Goal: Task Accomplishment & Management: Manage account settings

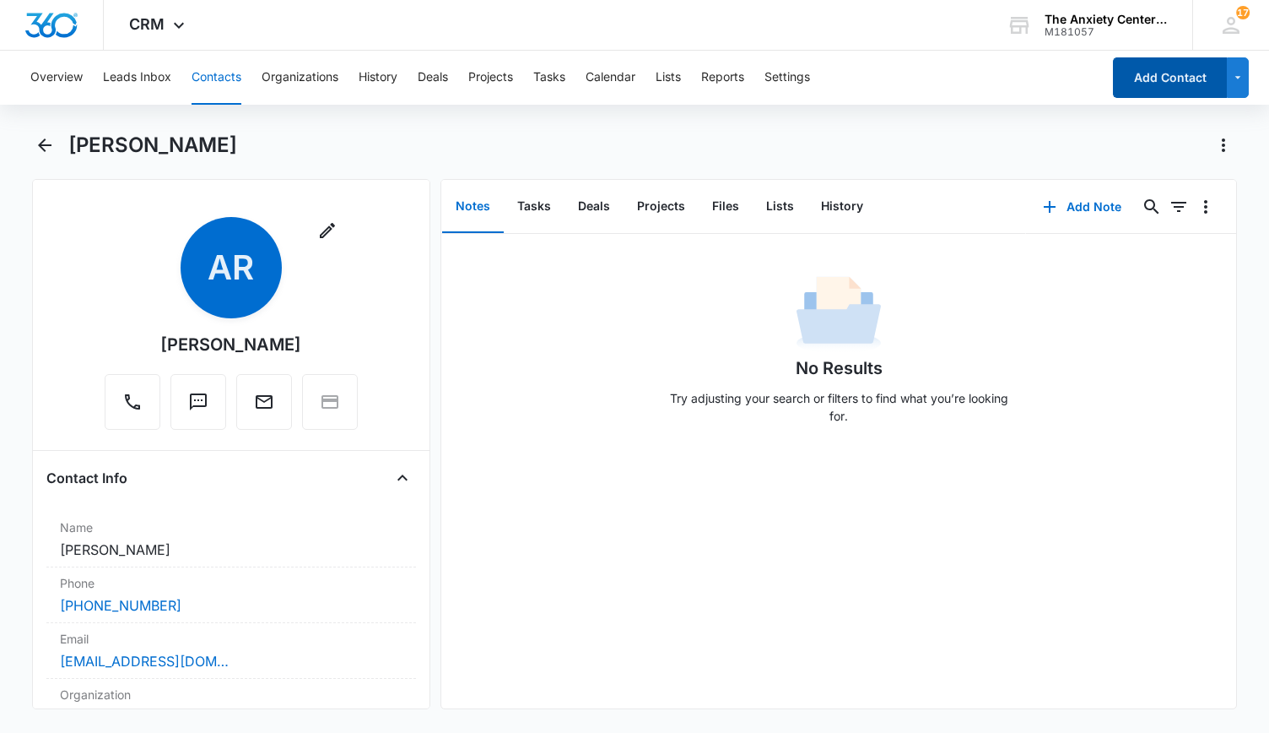
click at [1166, 62] on button "Add Contact" at bounding box center [1170, 77] width 114 height 41
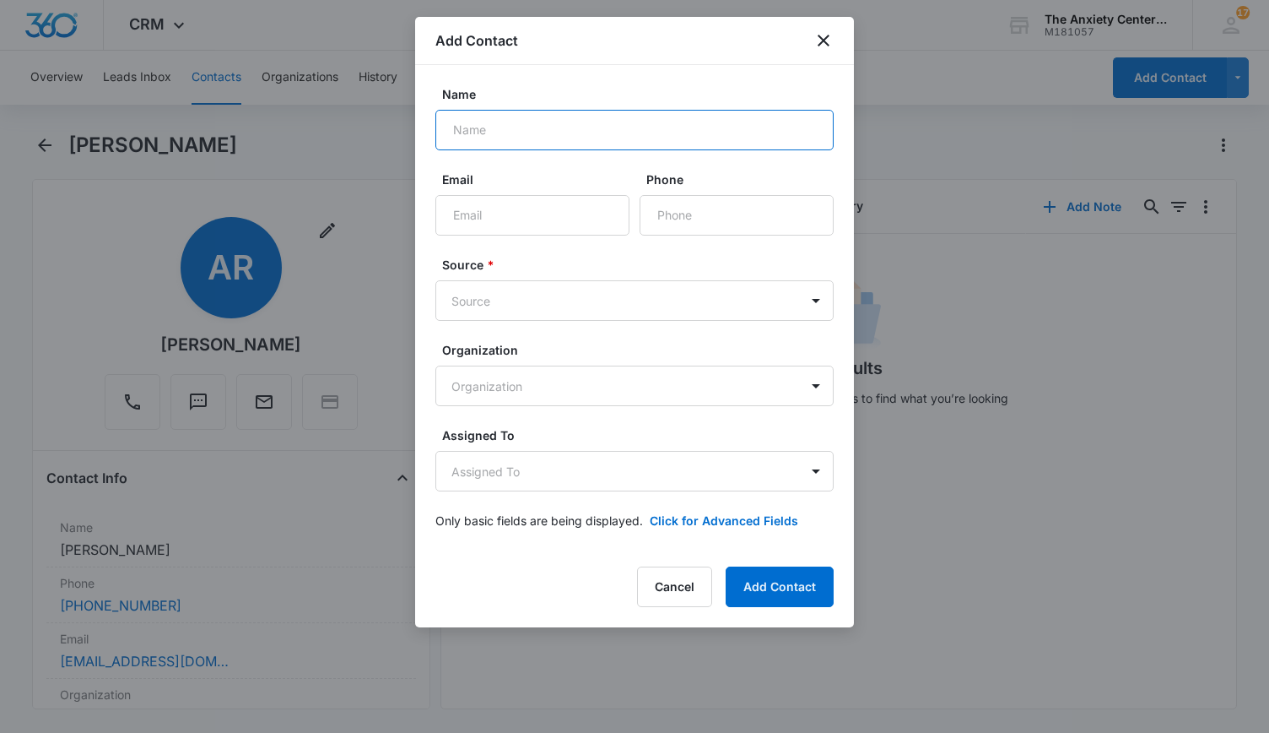
drag, startPoint x: 503, startPoint y: 129, endPoint x: 514, endPoint y: 133, distance: 11.8
click at [503, 129] on input "Name" at bounding box center [635, 130] width 398 height 41
type input "[PERSON_NAME]"
type input "[EMAIL_ADDRESS][PERSON_NAME][DOMAIN_NAME]"
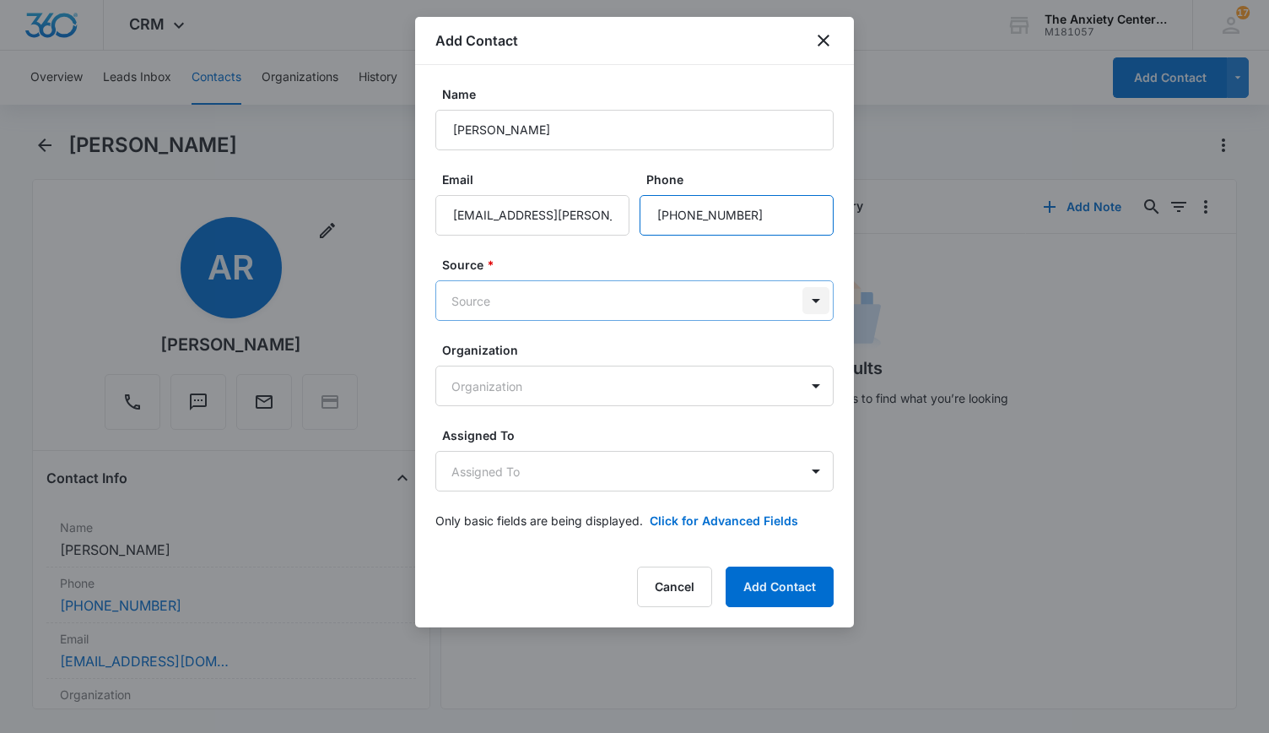
type input "[PHONE_NUMBER]"
click at [814, 303] on body "CRM Apps Reputation Websites Forms CRM Email Social Payments POS Content Ads In…" at bounding box center [634, 366] width 1269 height 733
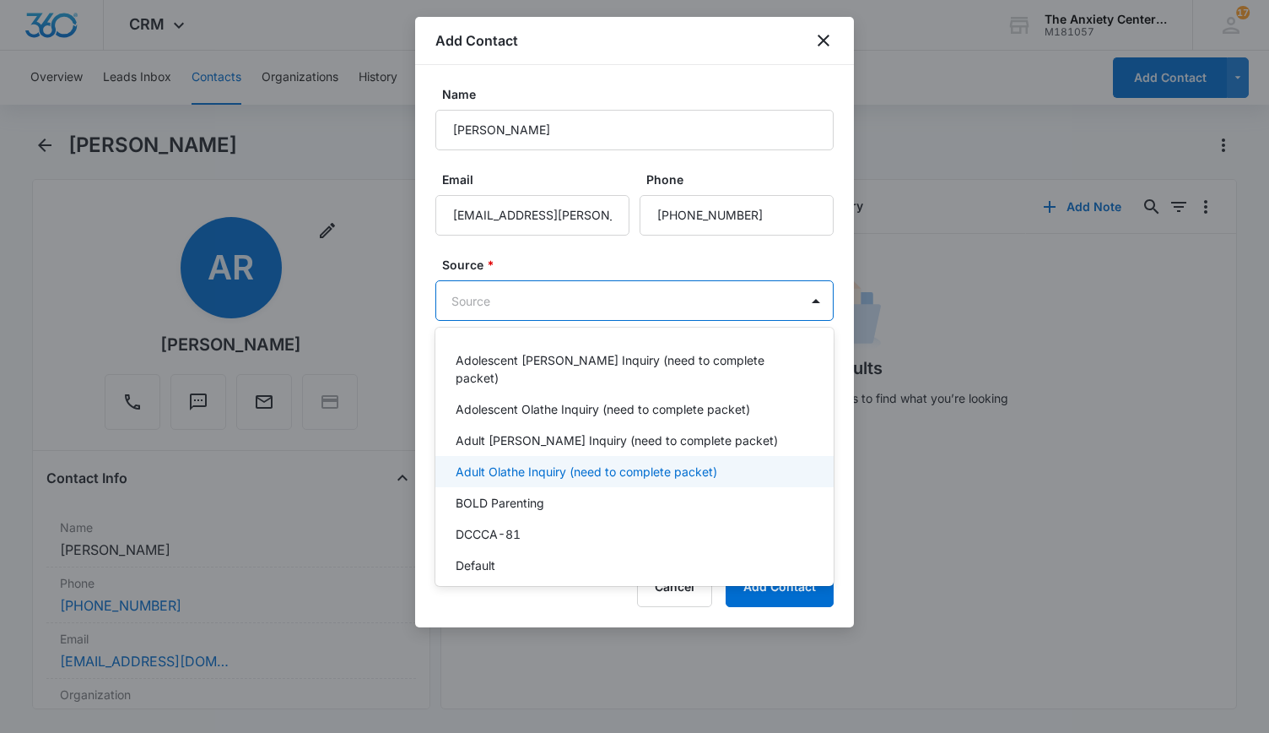
click at [557, 463] on p "Adult Olathe Inquiry (need to complete packet)" at bounding box center [587, 472] width 262 height 18
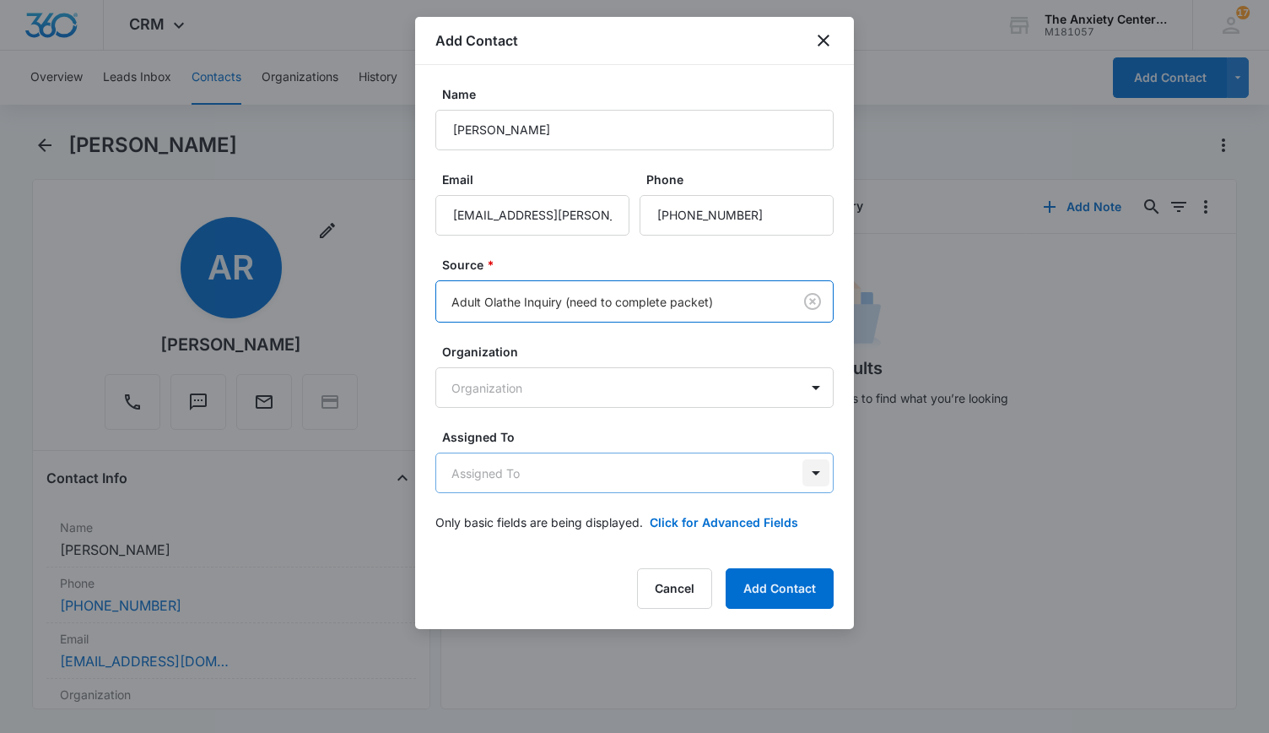
click at [814, 476] on body "CRM Apps Reputation Websites Forms CRM Email Social Payments POS Content Ads In…" at bounding box center [634, 366] width 1269 height 733
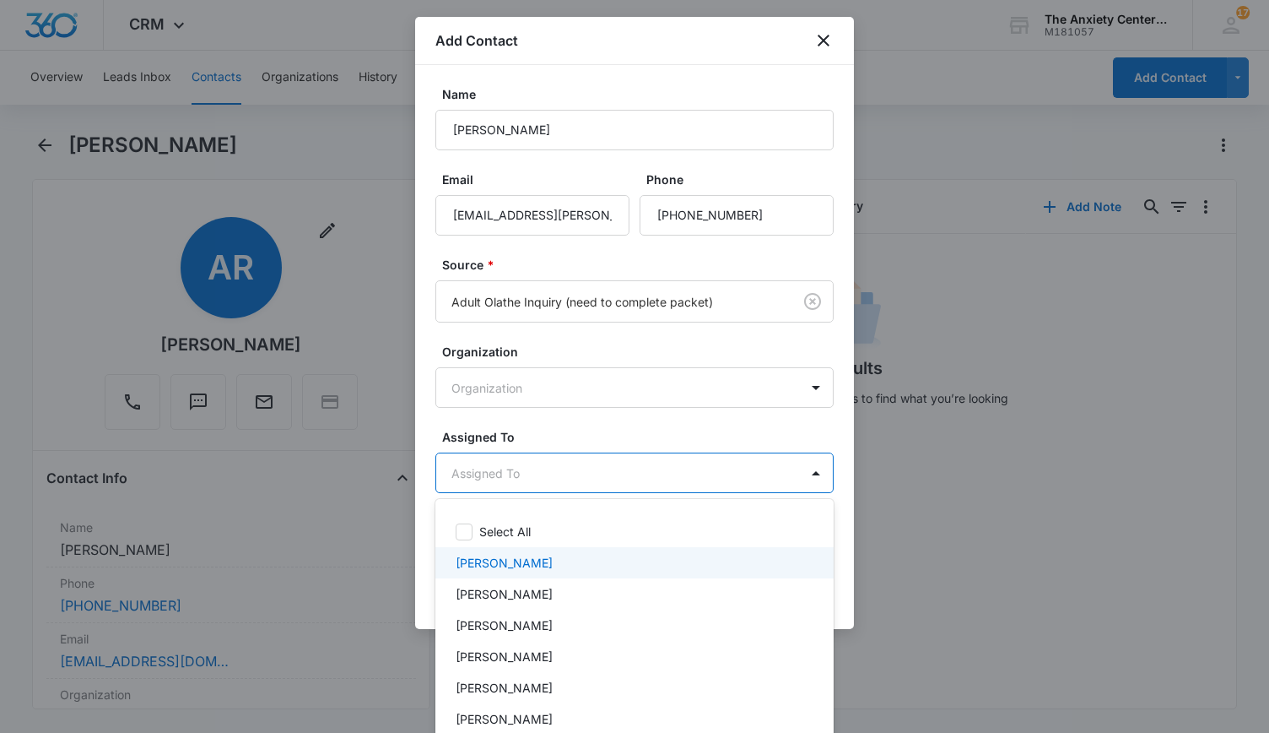
click at [486, 559] on p "[PERSON_NAME]" at bounding box center [504, 563] width 97 height 18
click at [1084, 603] on div at bounding box center [634, 366] width 1269 height 733
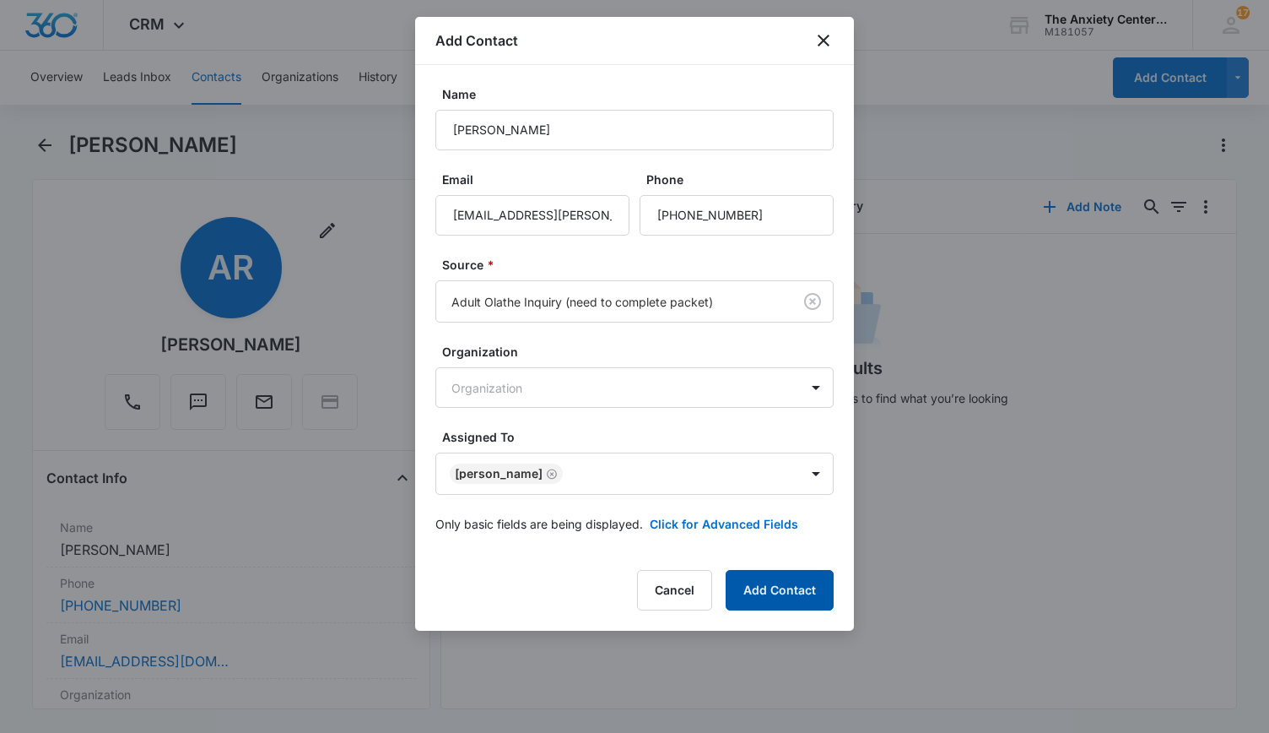
click at [807, 587] on button "Add Contact" at bounding box center [780, 590] width 108 height 41
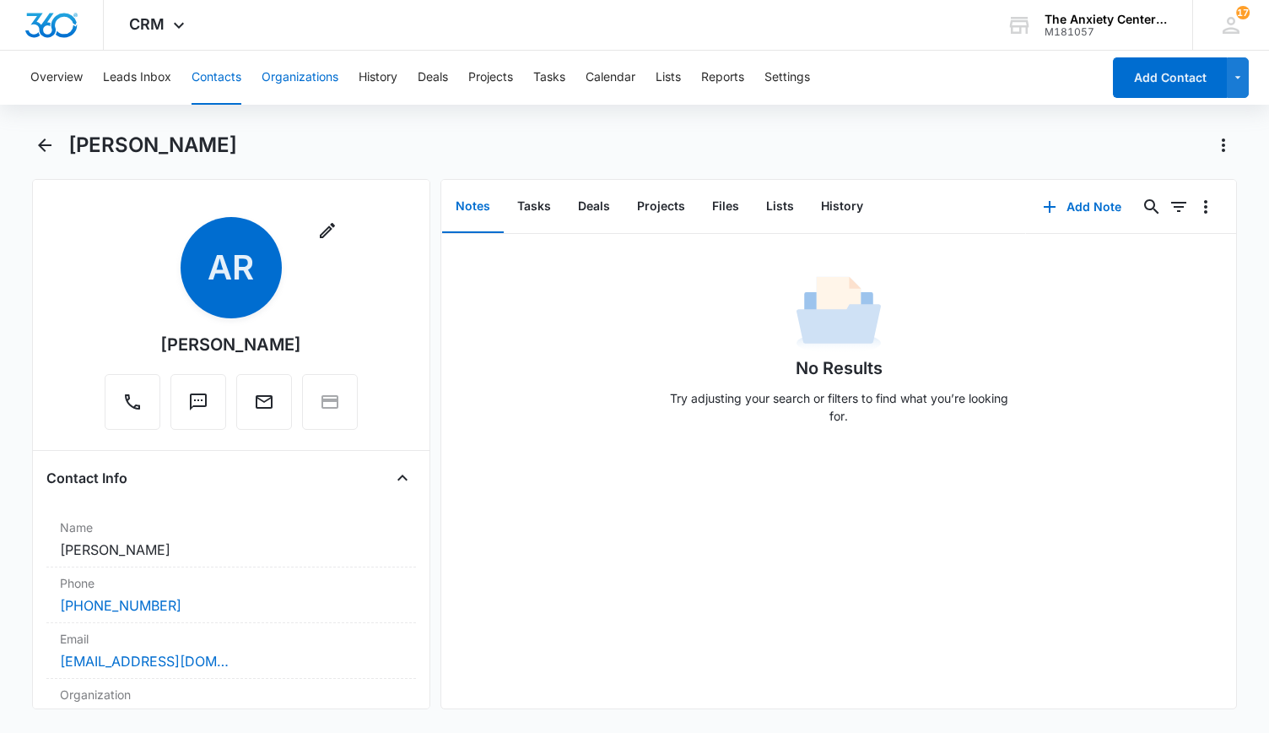
click at [316, 76] on button "Organizations" at bounding box center [300, 78] width 77 height 54
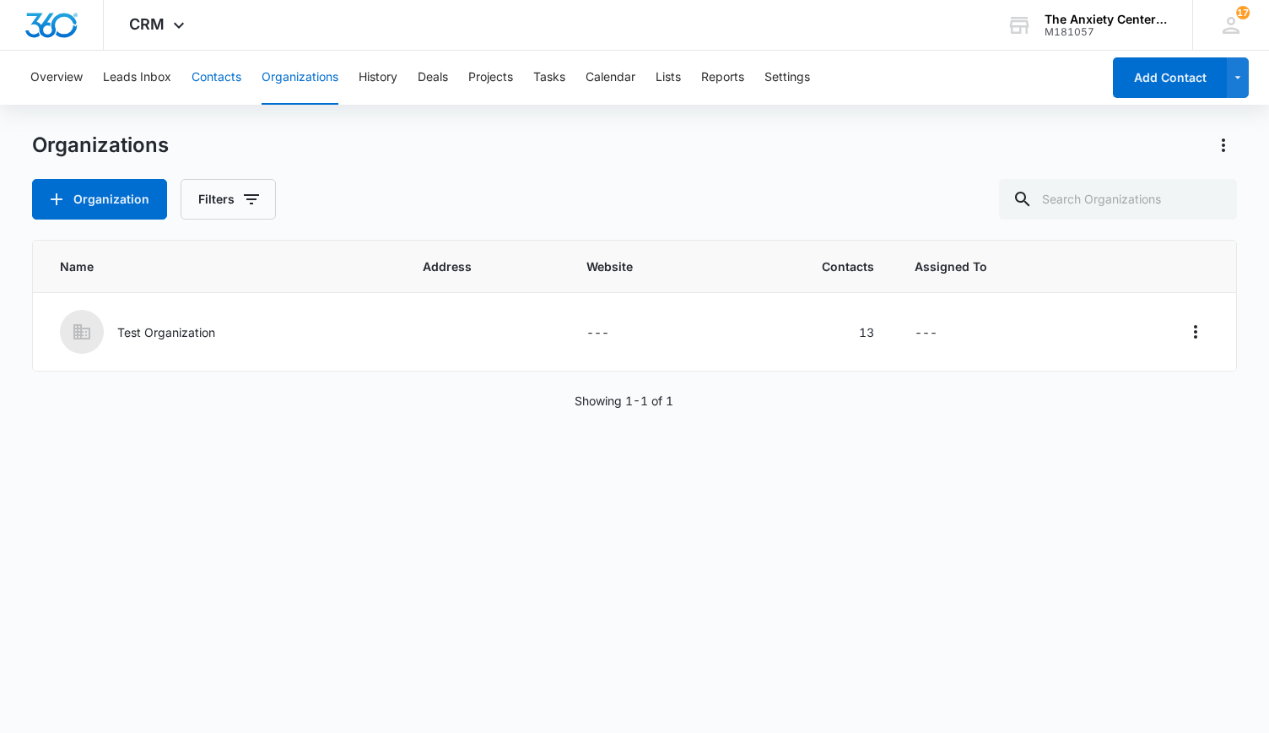
click at [219, 70] on button "Contacts" at bounding box center [217, 78] width 50 height 54
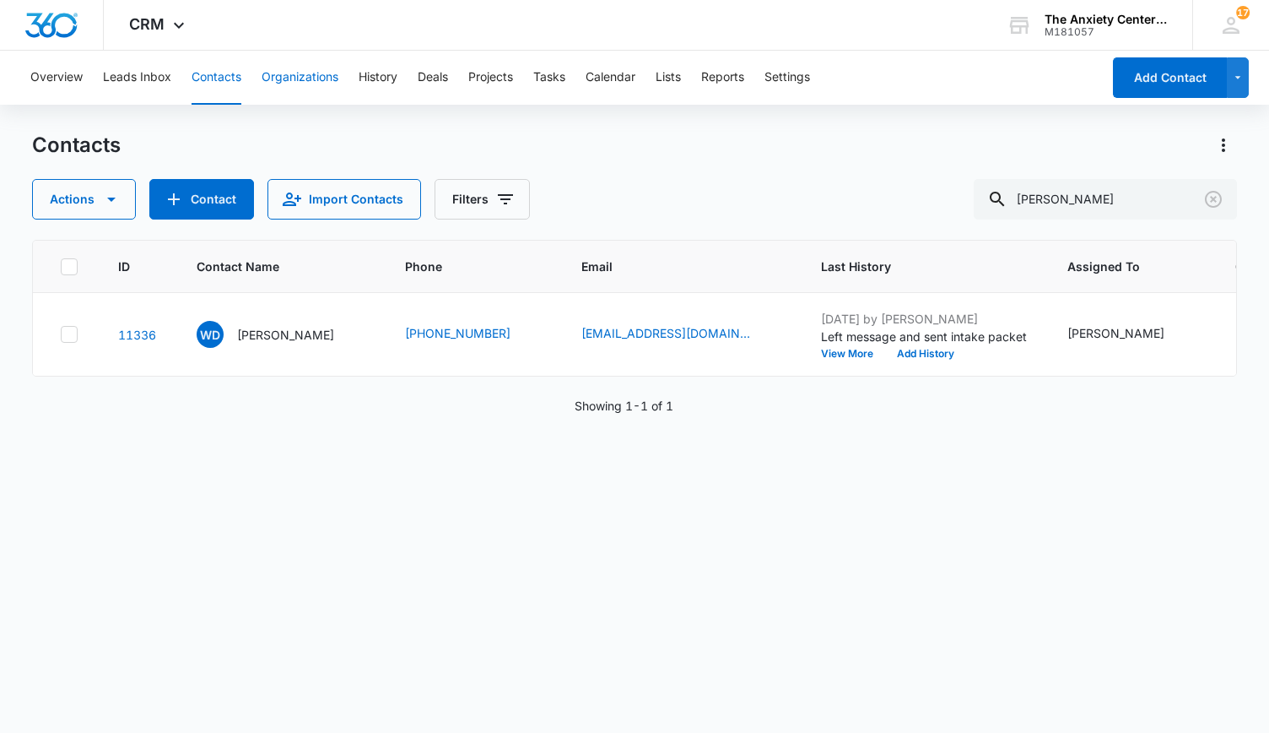
click at [290, 79] on button "Organizations" at bounding box center [300, 78] width 77 height 54
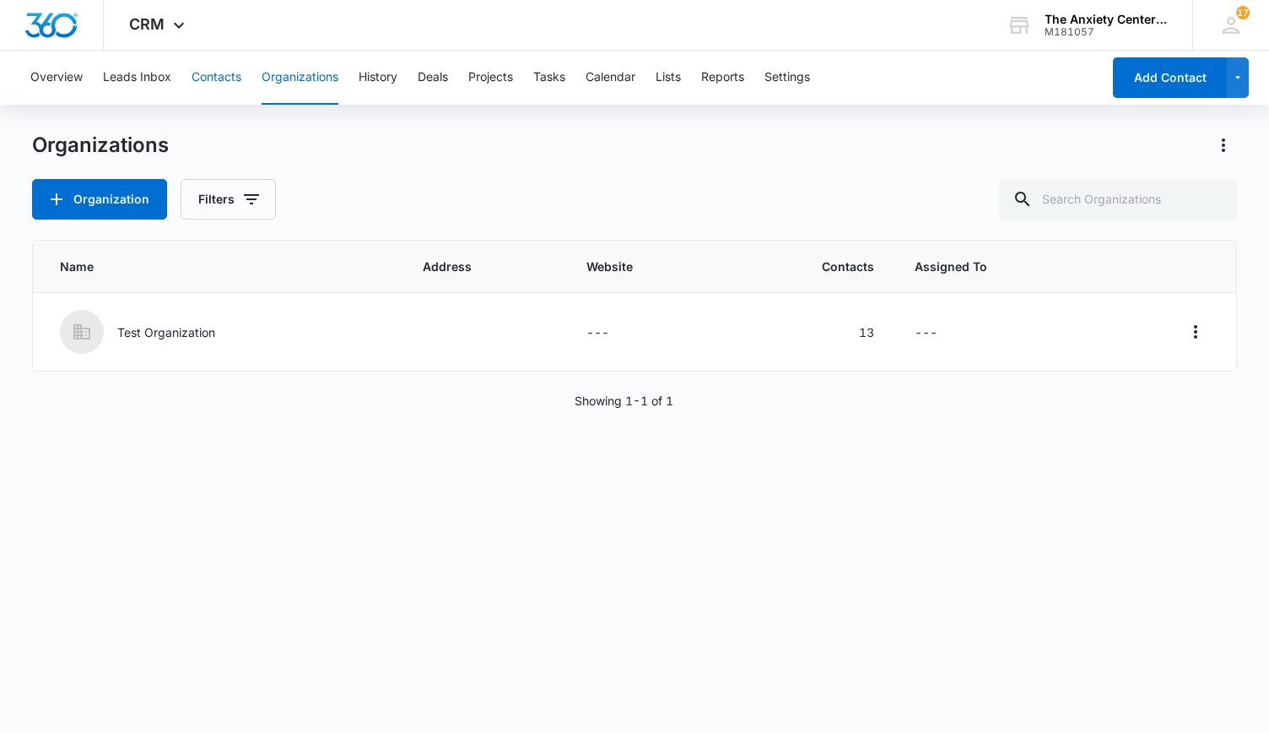
click at [209, 73] on button "Contacts" at bounding box center [217, 78] width 50 height 54
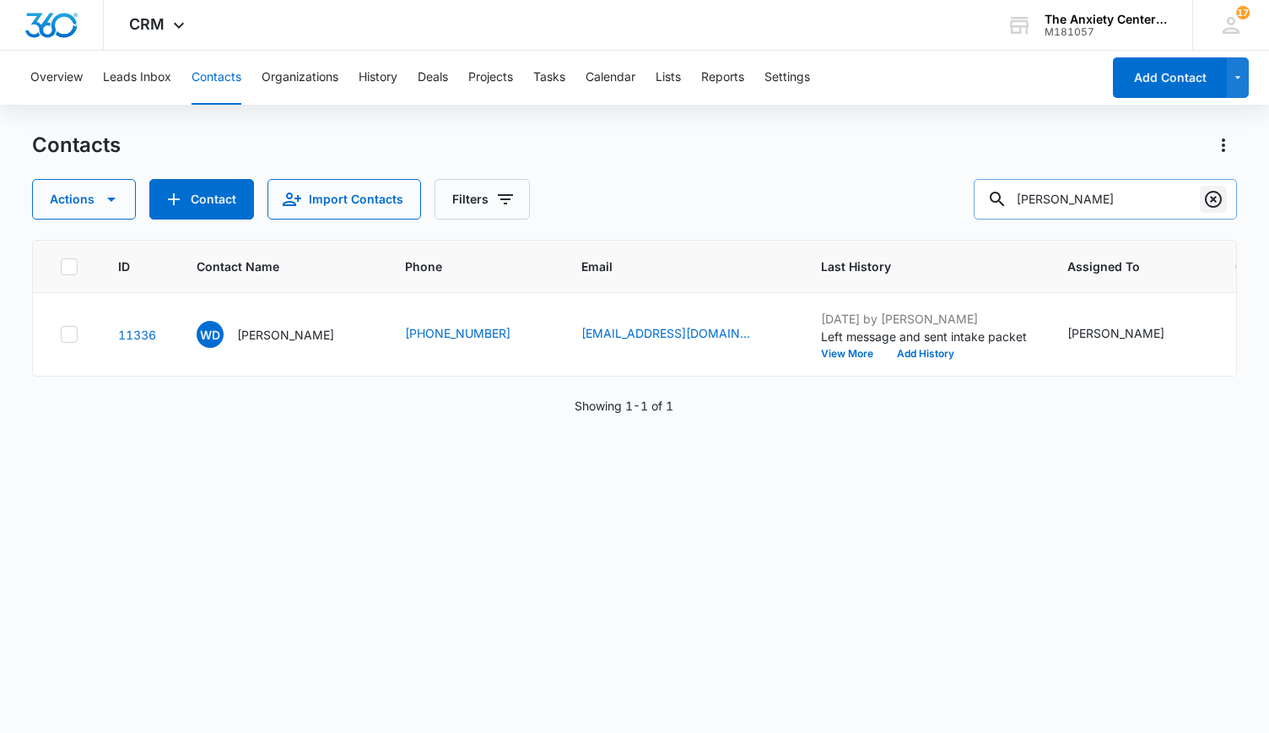
click at [1210, 200] on icon "Clear" at bounding box center [1214, 199] width 20 height 20
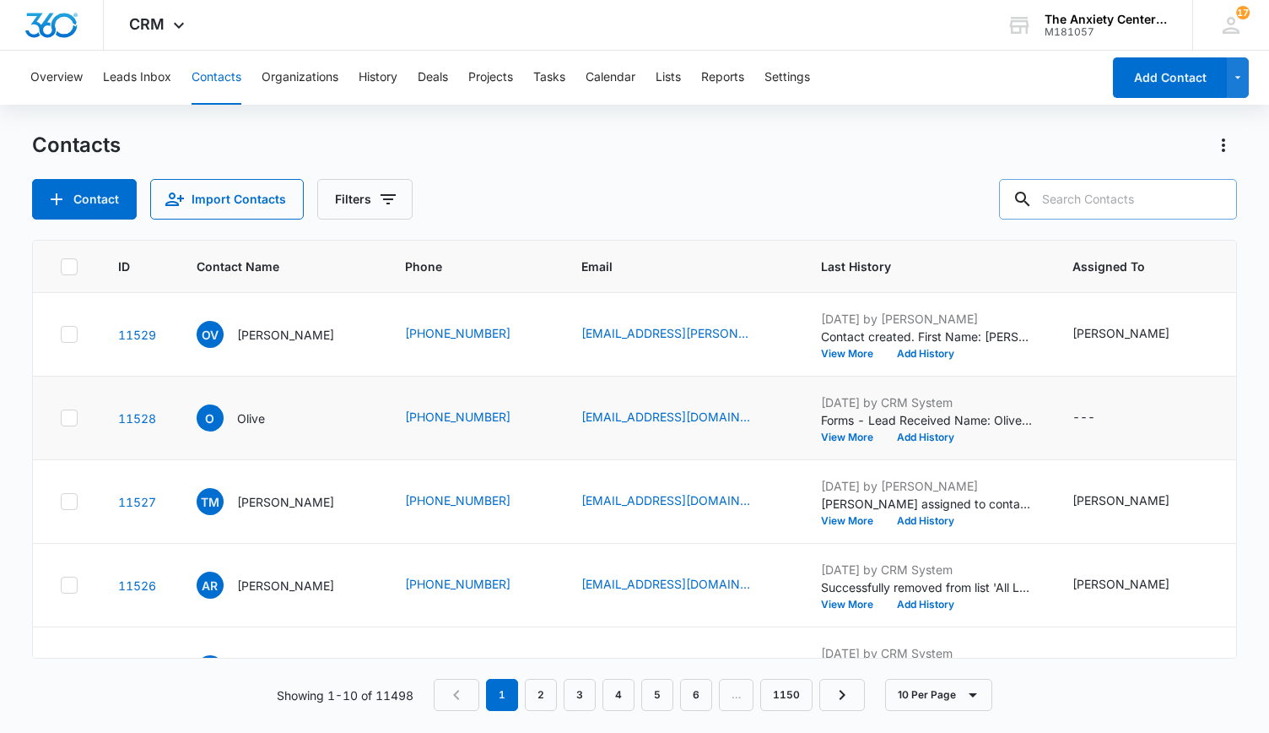
click at [69, 418] on icon at bounding box center [69, 417] width 15 height 15
click at [61, 418] on input "checkbox" at bounding box center [60, 418] width 1 height 1
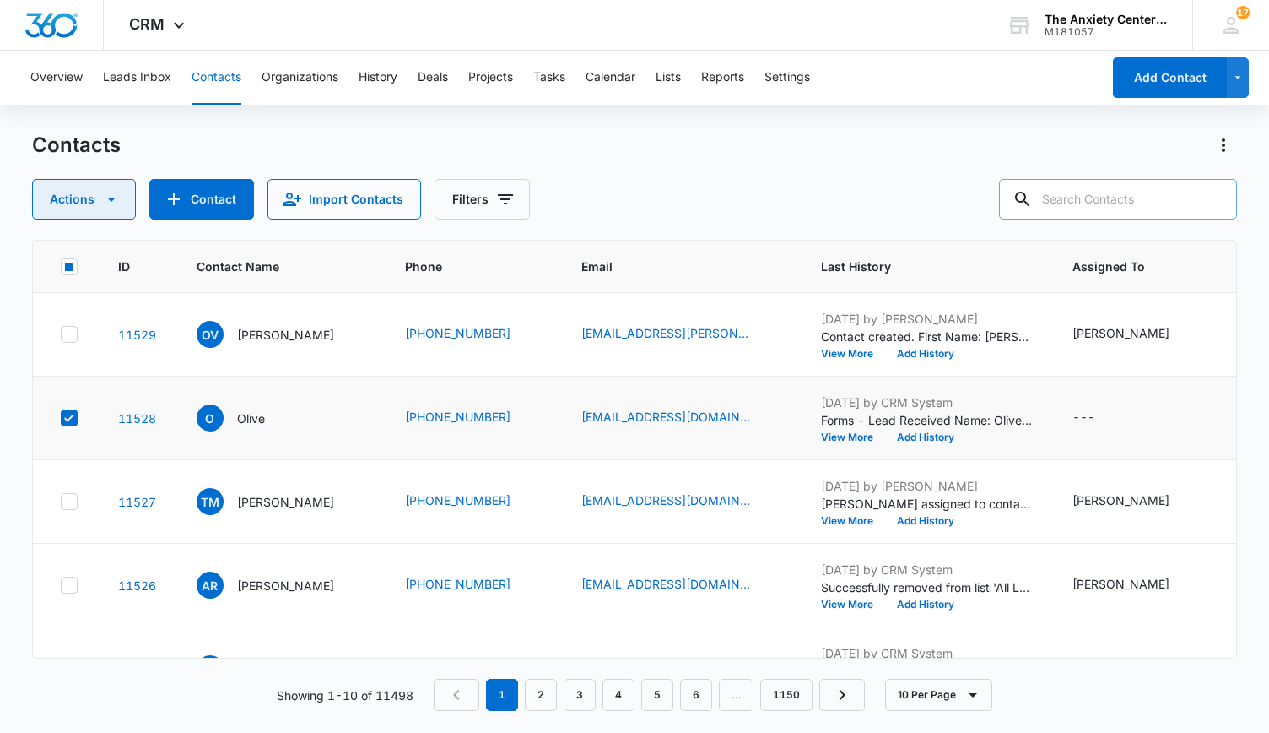
click at [108, 197] on icon "button" at bounding box center [111, 199] width 20 height 20
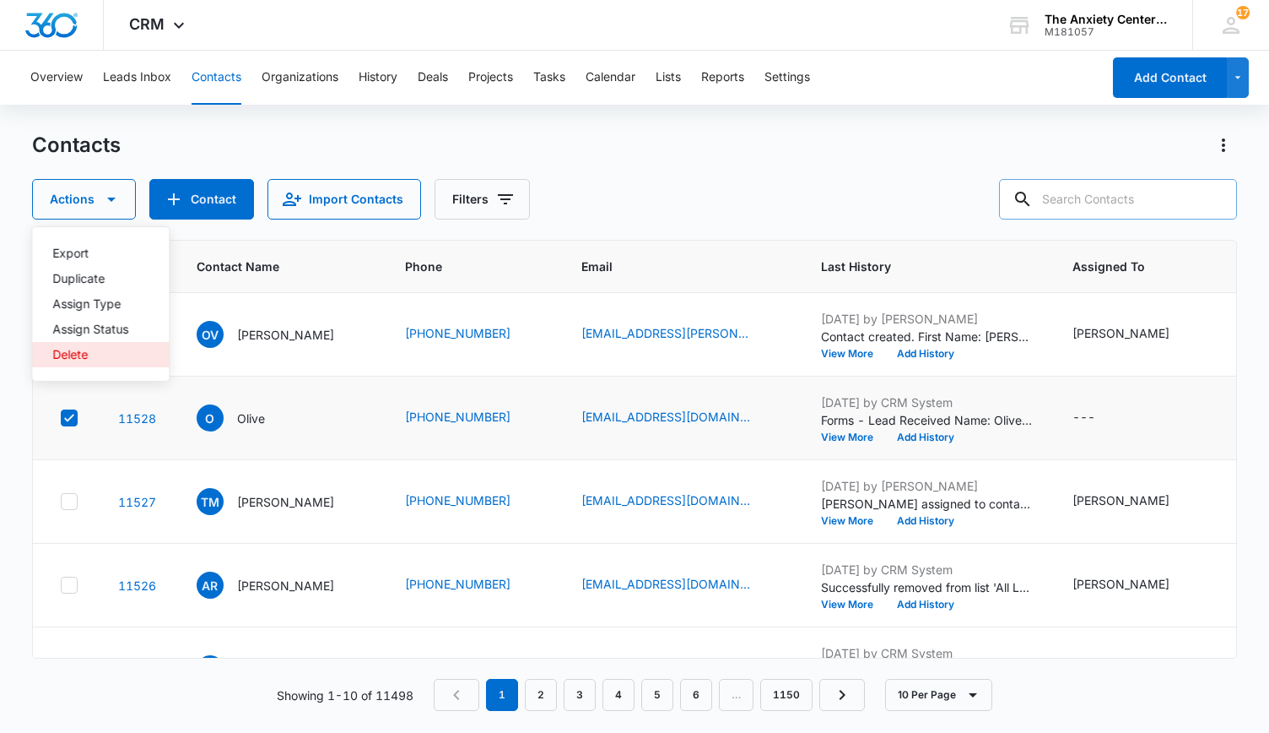
click at [78, 349] on div "Delete" at bounding box center [90, 355] width 76 height 12
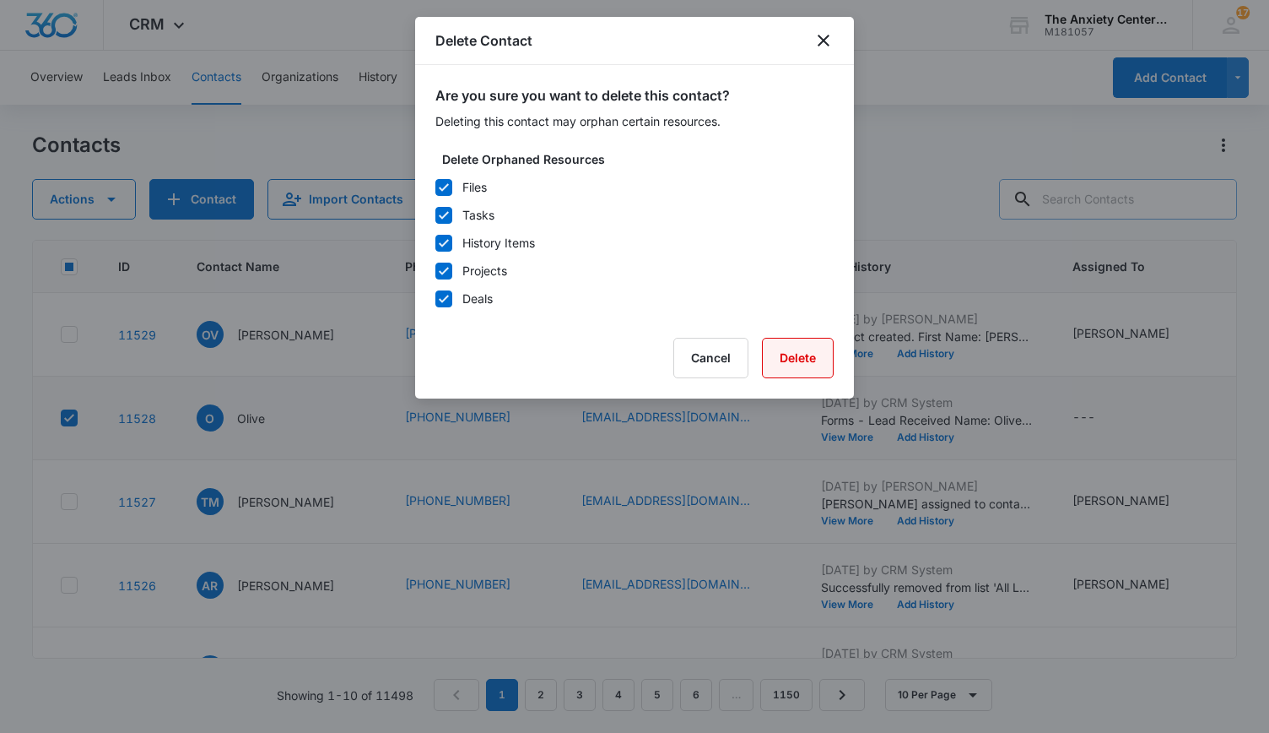
click at [783, 353] on button "Delete" at bounding box center [798, 358] width 72 height 41
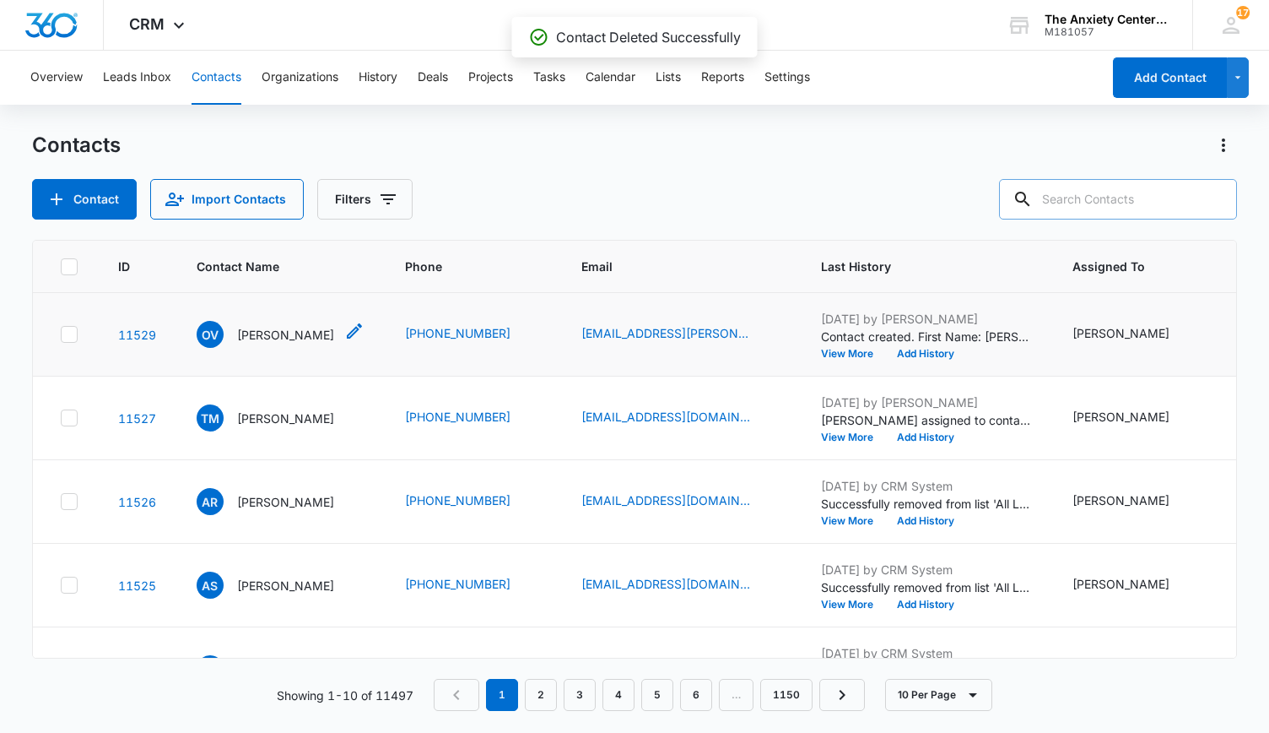
click at [273, 330] on p "[PERSON_NAME]" at bounding box center [285, 335] width 97 height 18
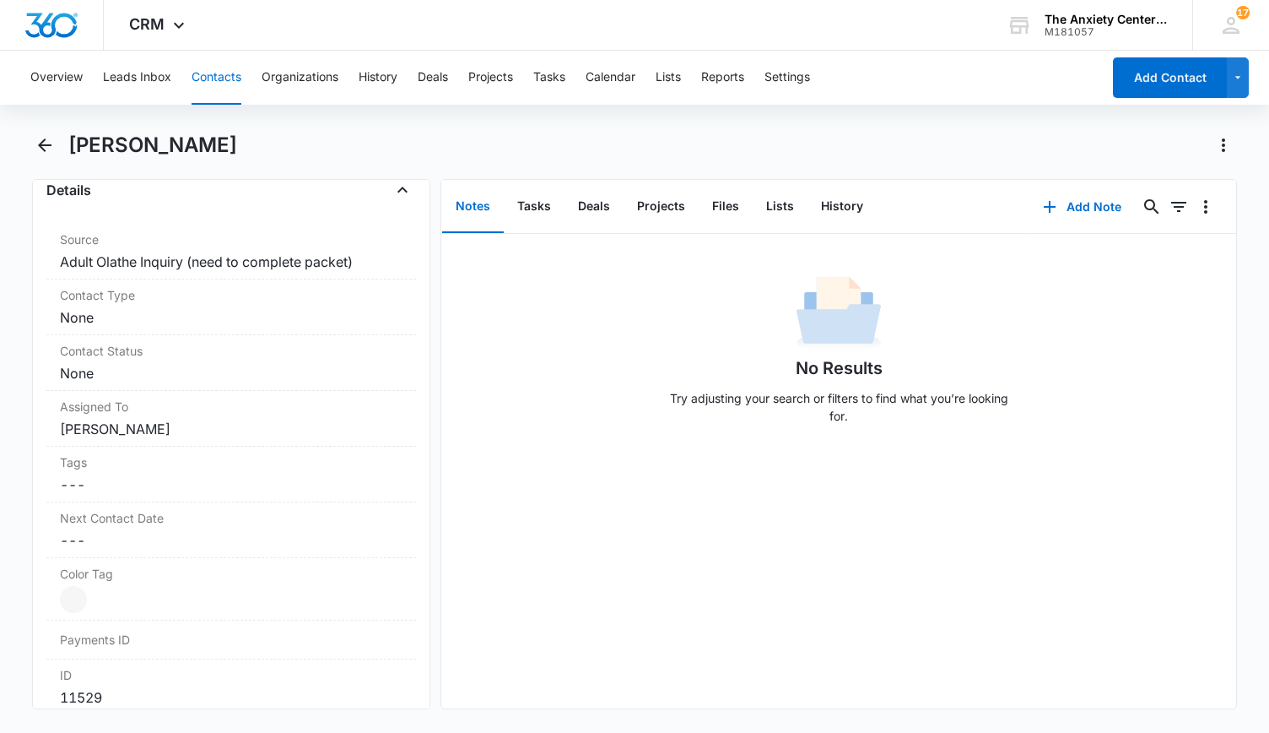
scroll to position [675, 0]
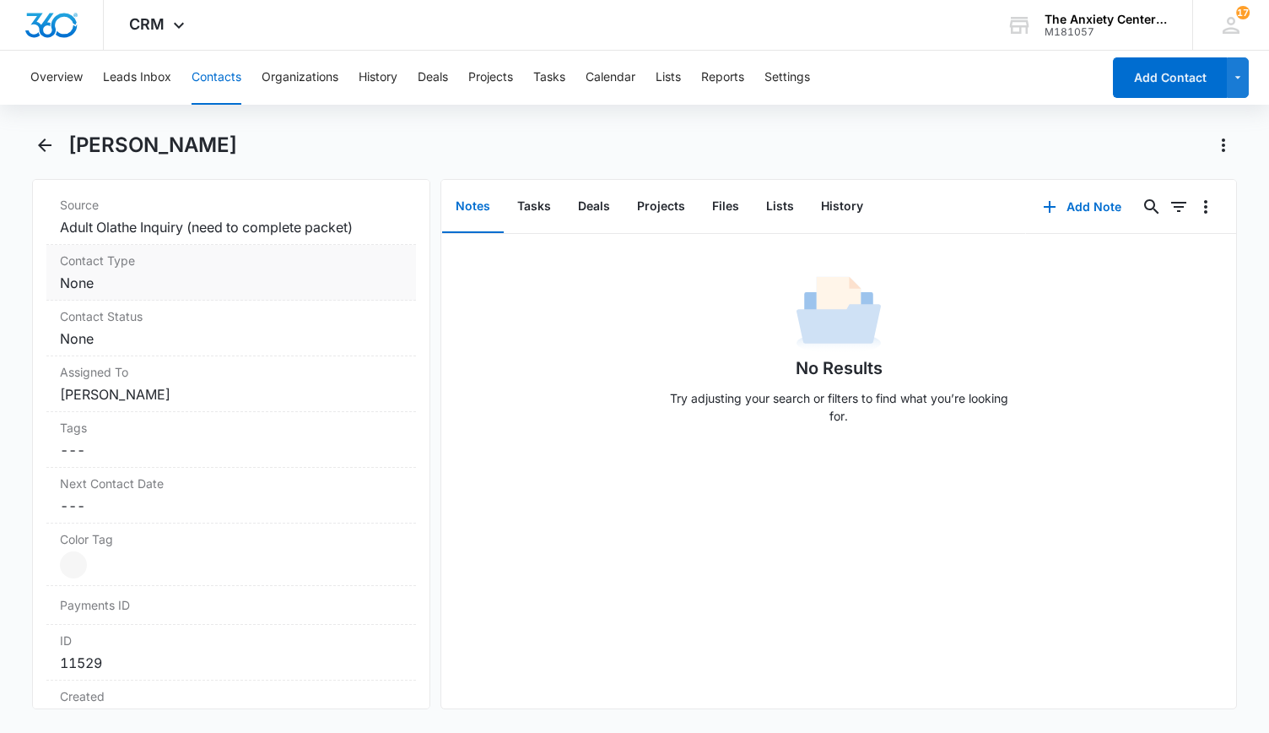
click at [260, 273] on dd "Cancel Save Changes None" at bounding box center [231, 283] width 343 height 20
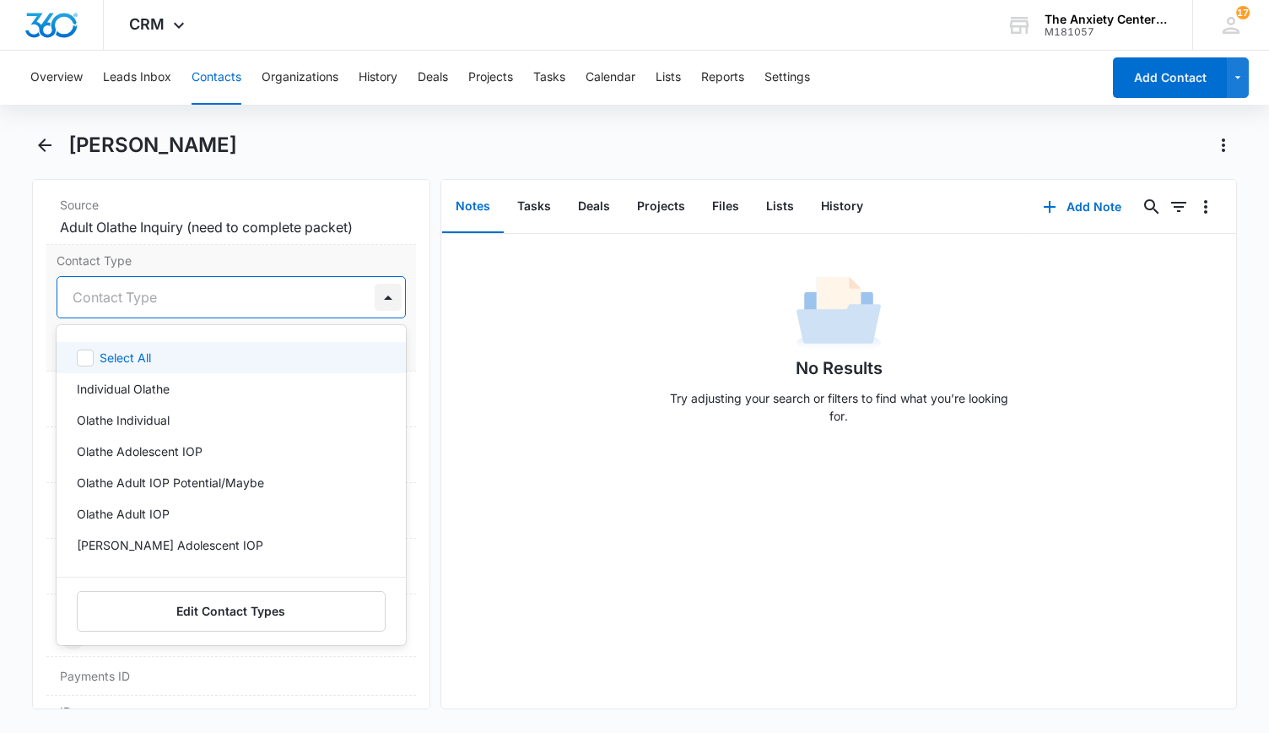
click at [383, 299] on div at bounding box center [388, 297] width 27 height 27
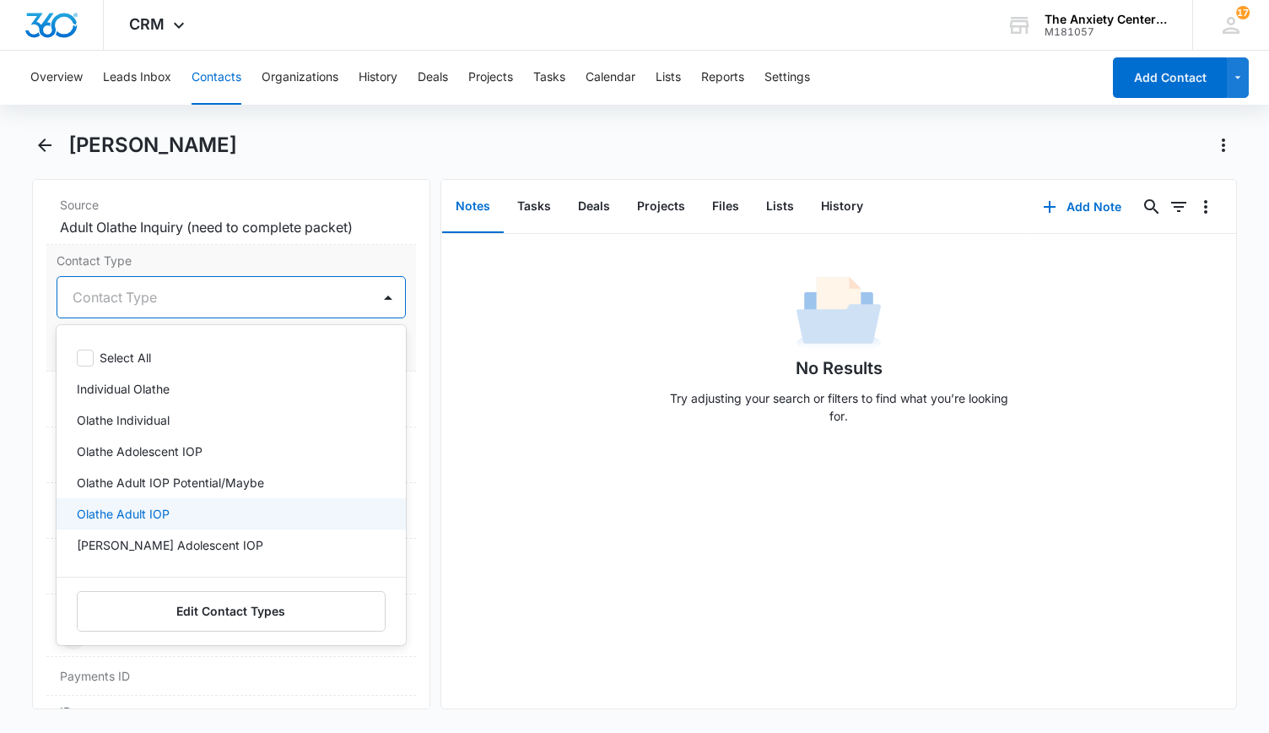
click at [218, 509] on div "Olathe Adult IOP" at bounding box center [230, 514] width 306 height 18
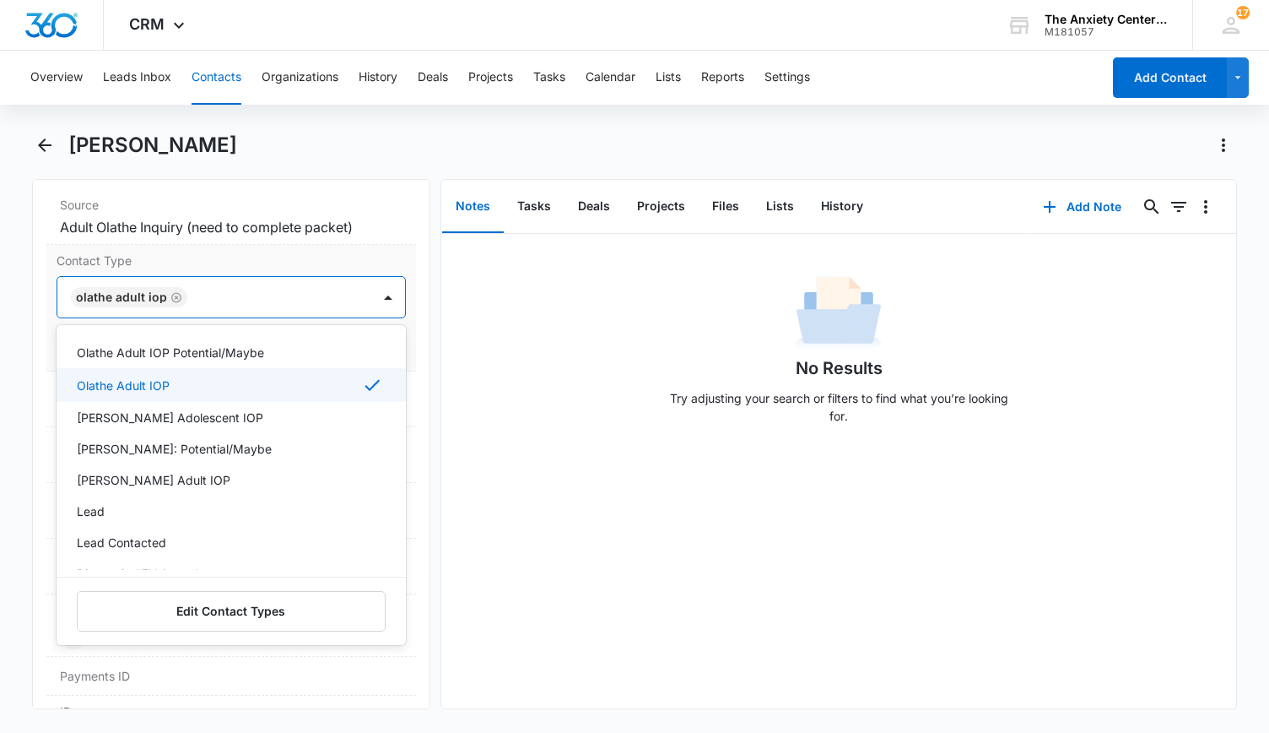
scroll to position [169, 0]
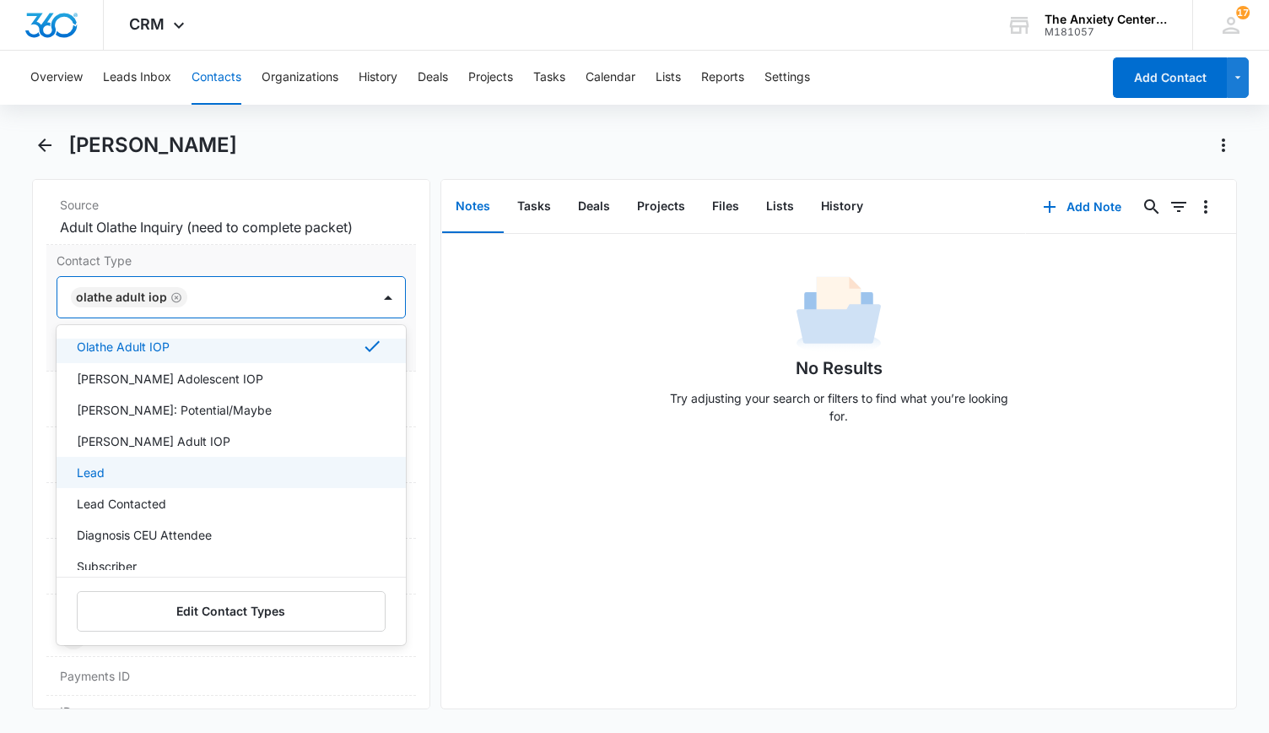
click at [208, 467] on div "Lead" at bounding box center [230, 472] width 306 height 18
click at [205, 497] on div "Lead Contacted" at bounding box center [230, 506] width 306 height 18
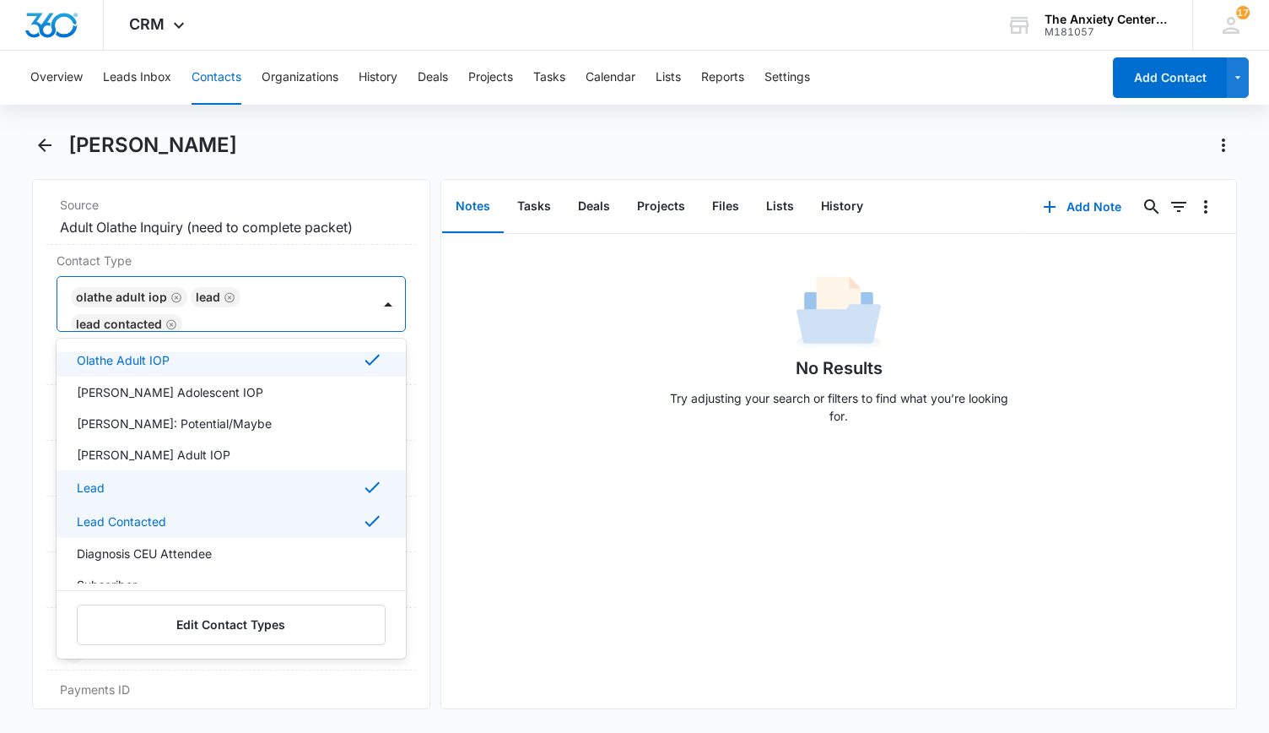
click at [572, 505] on div "No Results Try adjusting your search or filters to find what you’re looking for." at bounding box center [839, 471] width 796 height 474
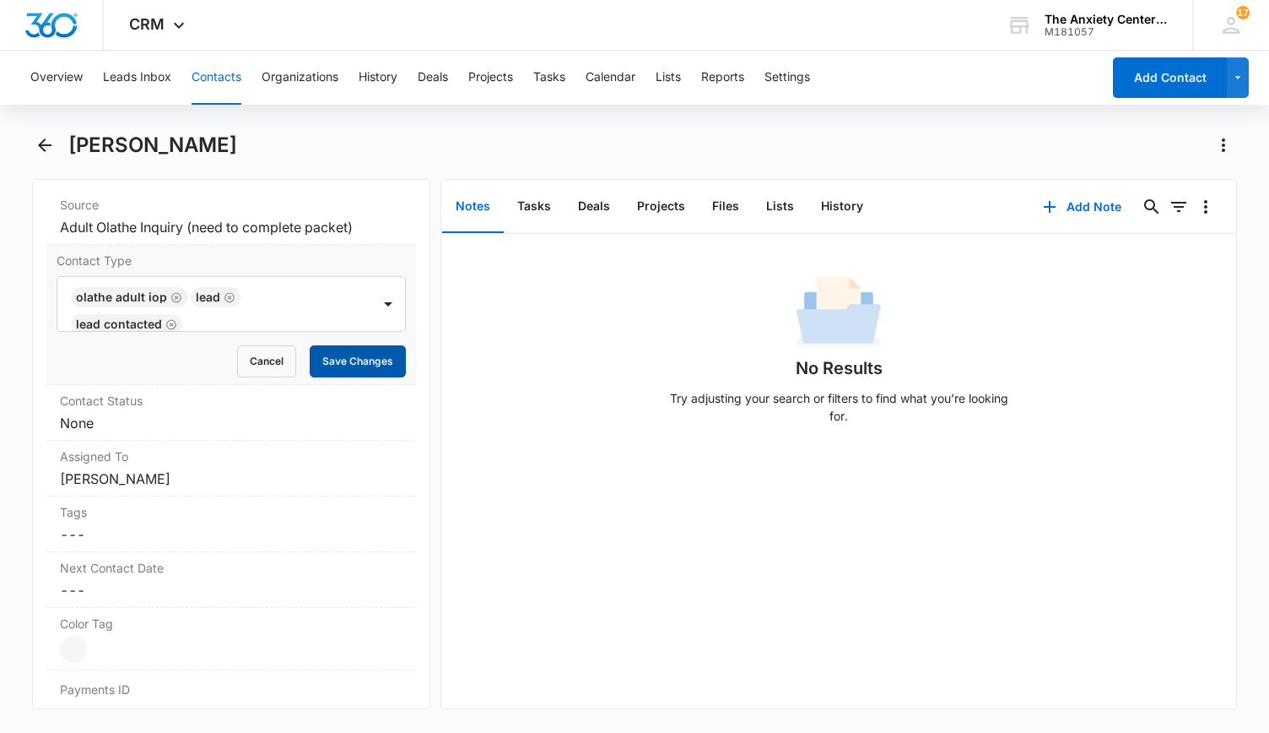
click at [366, 345] on button "Save Changes" at bounding box center [358, 361] width 96 height 32
click at [336, 415] on dd "Cancel Save Changes None" at bounding box center [231, 423] width 343 height 20
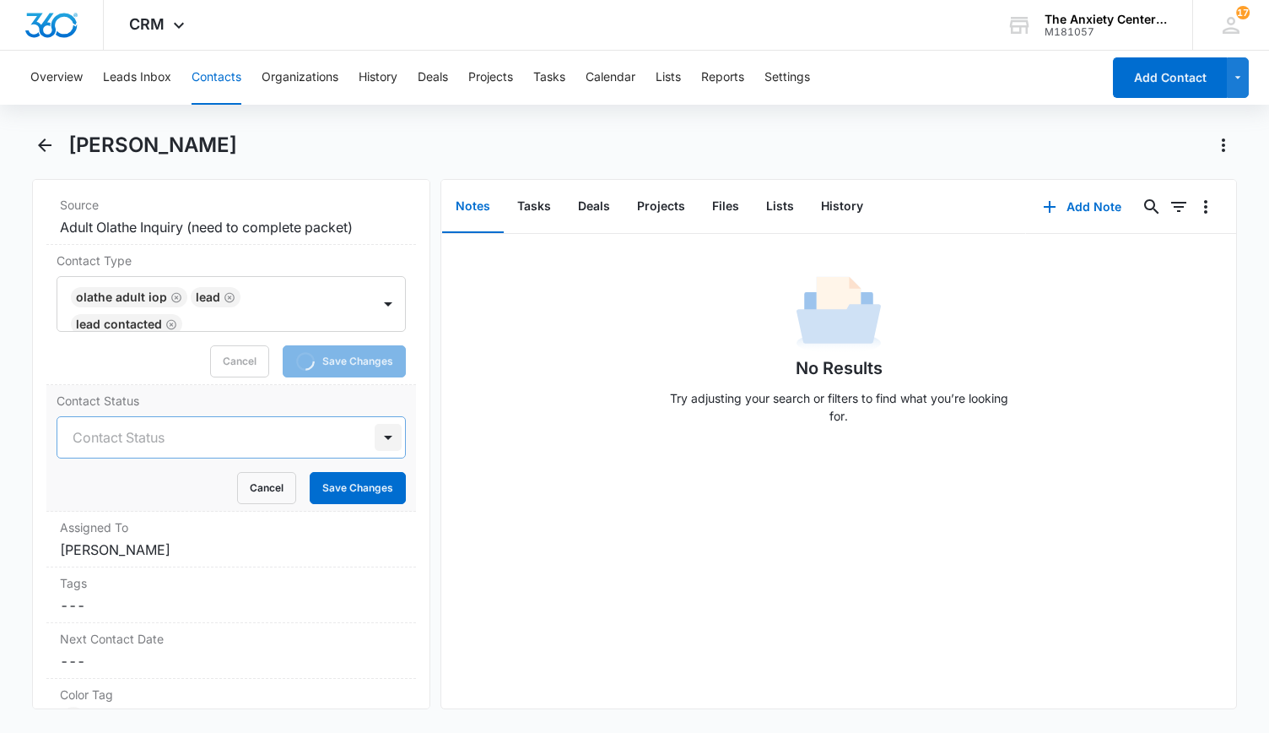
drag, startPoint x: 380, startPoint y: 436, endPoint x: 370, endPoint y: 436, distance: 10.1
click at [380, 436] on div at bounding box center [388, 437] width 27 height 27
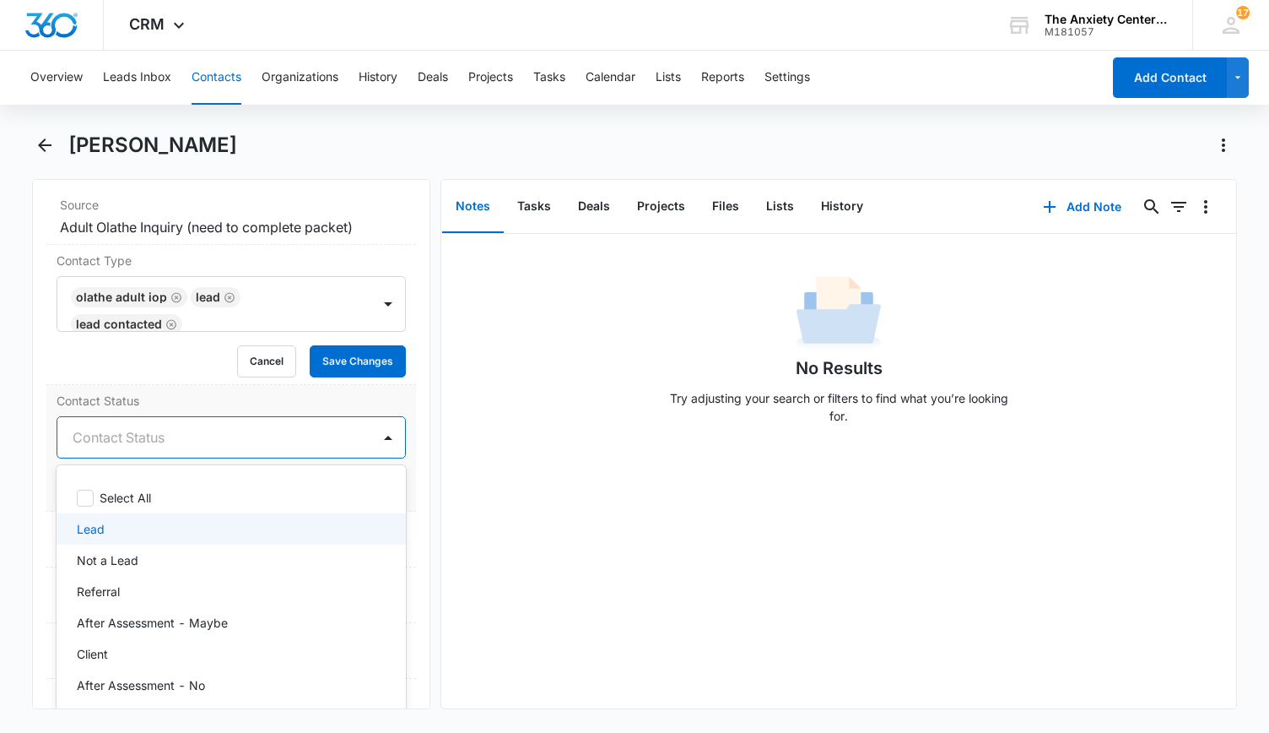
click at [226, 532] on div "Lead" at bounding box center [230, 529] width 306 height 18
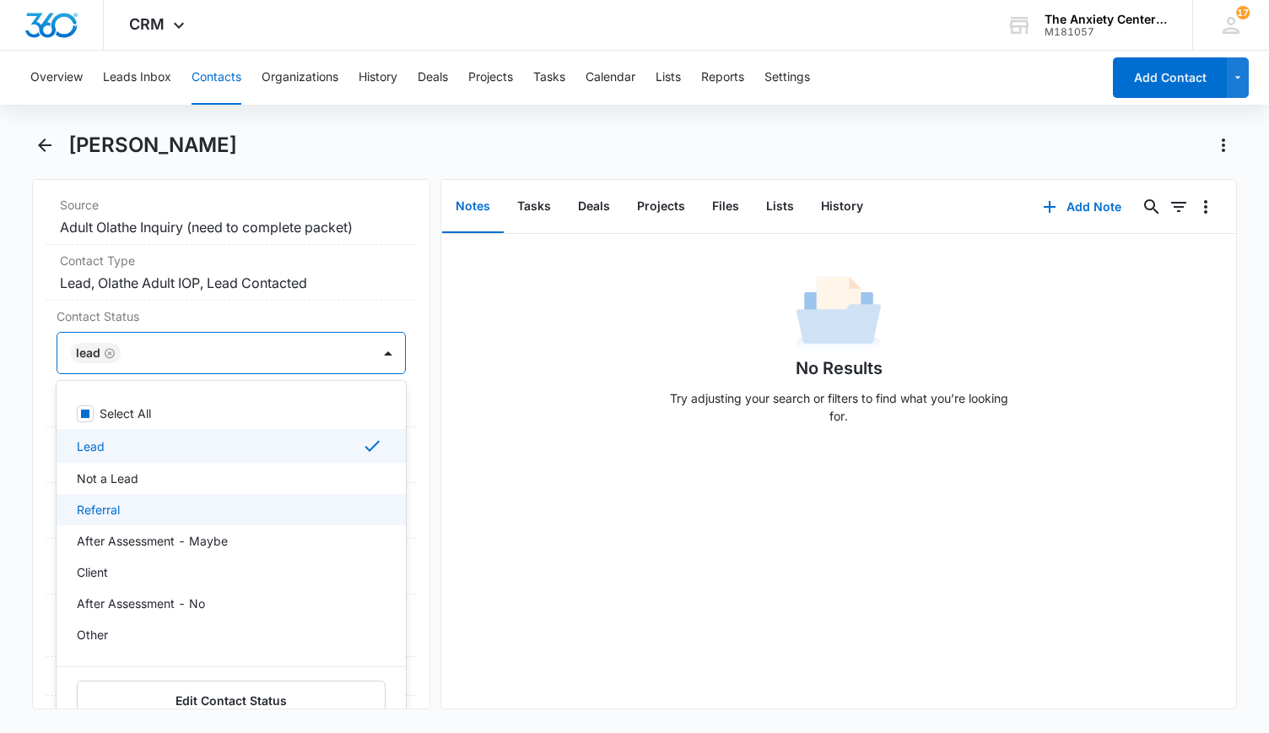
click at [614, 539] on div "No Results Try adjusting your search or filters to find what you’re looking for." at bounding box center [839, 471] width 796 height 474
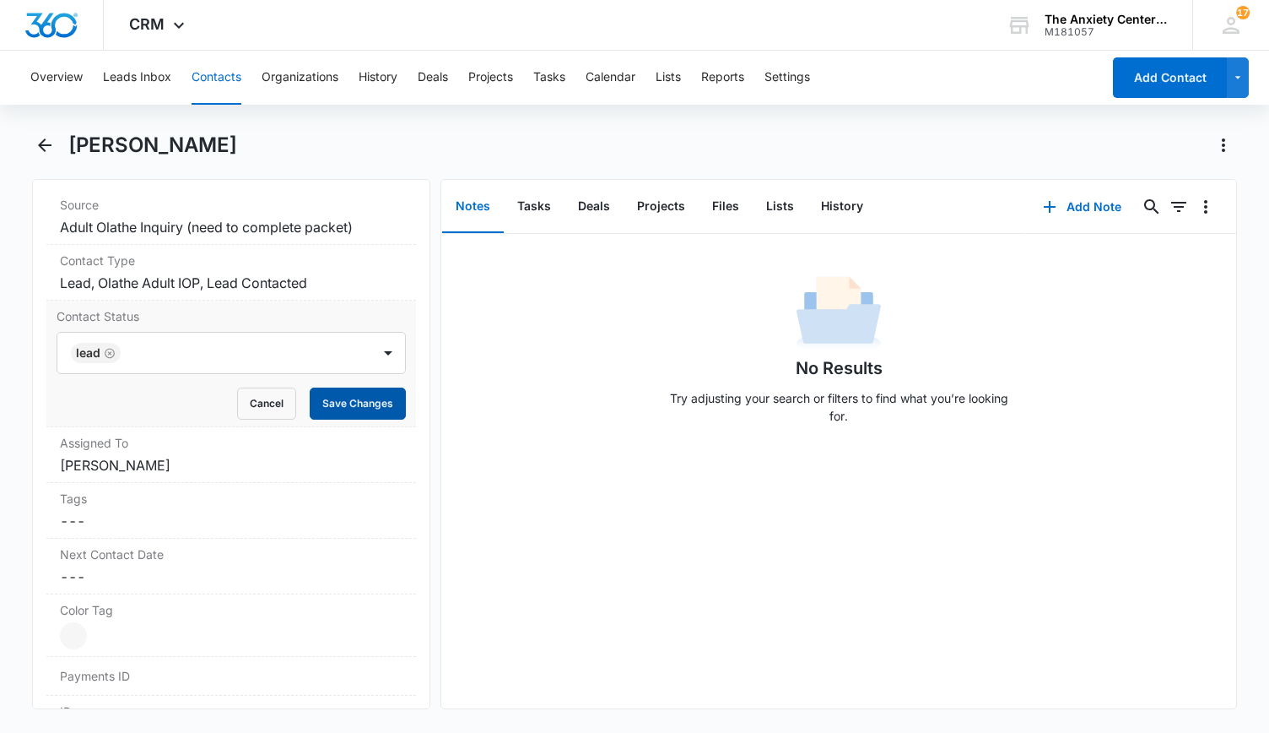
click at [368, 399] on button "Save Changes" at bounding box center [358, 403] width 96 height 32
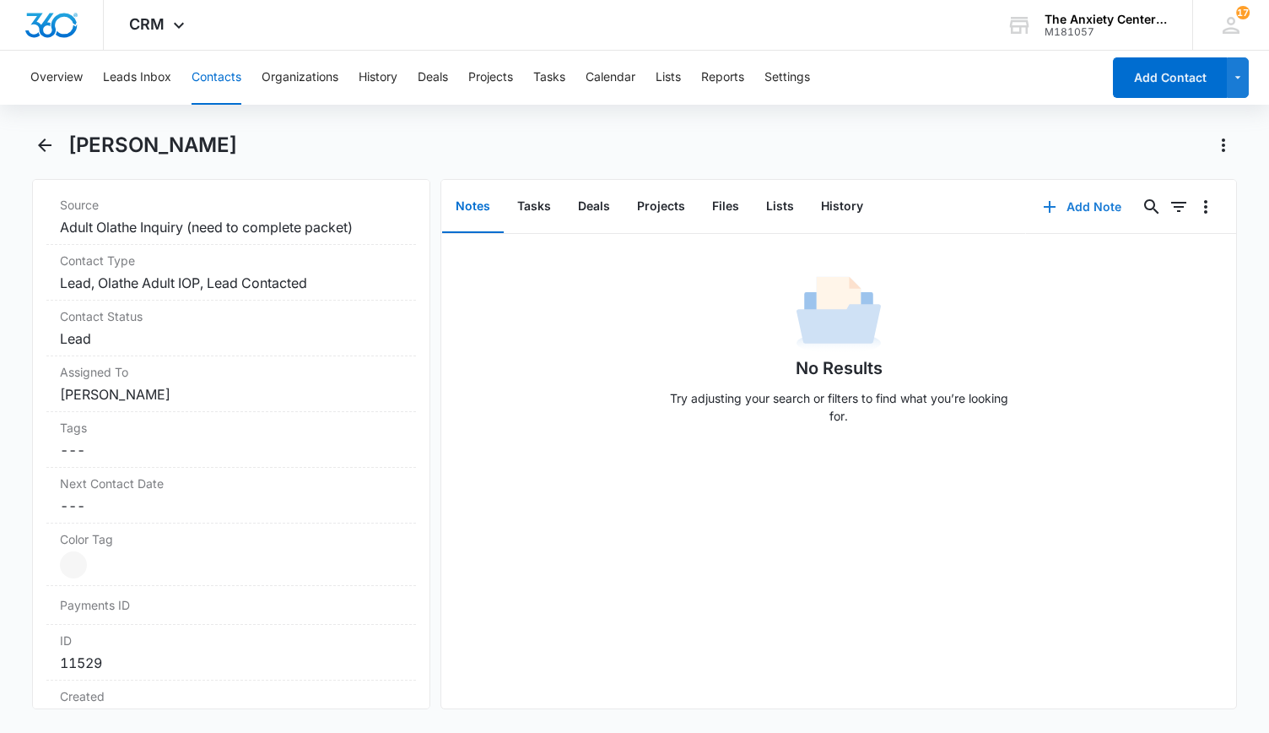
click at [1071, 209] on button "Add Note" at bounding box center [1082, 207] width 112 height 41
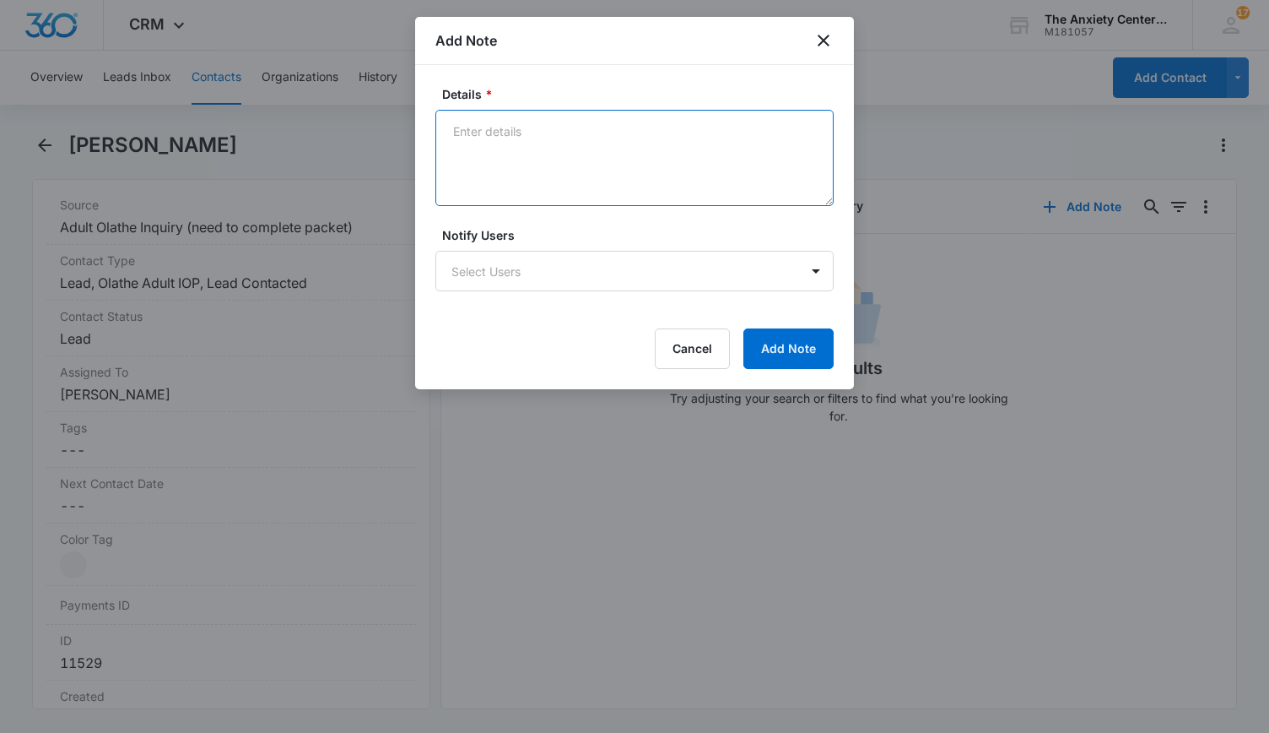
click at [491, 138] on textarea "Details *" at bounding box center [635, 158] width 398 height 96
type textarea "P"
type textarea "spoke and sent intake packet"
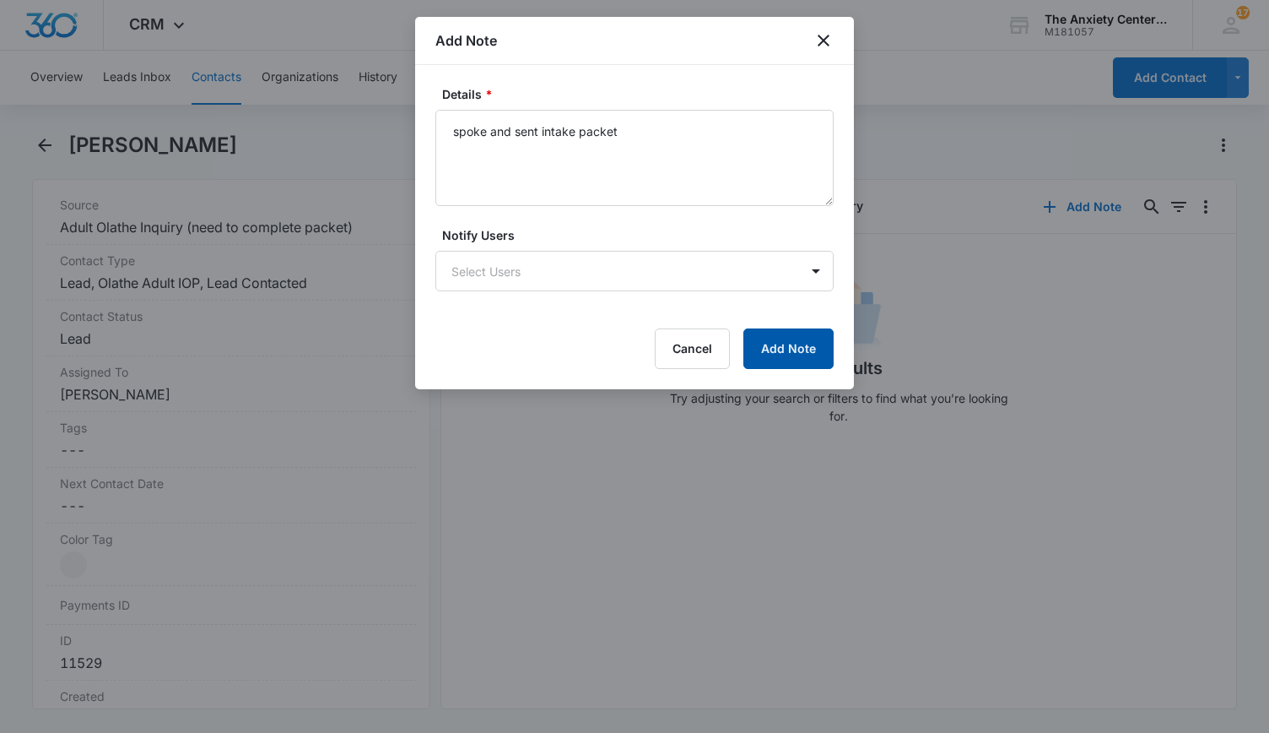
click at [797, 349] on button "Add Note" at bounding box center [789, 348] width 90 height 41
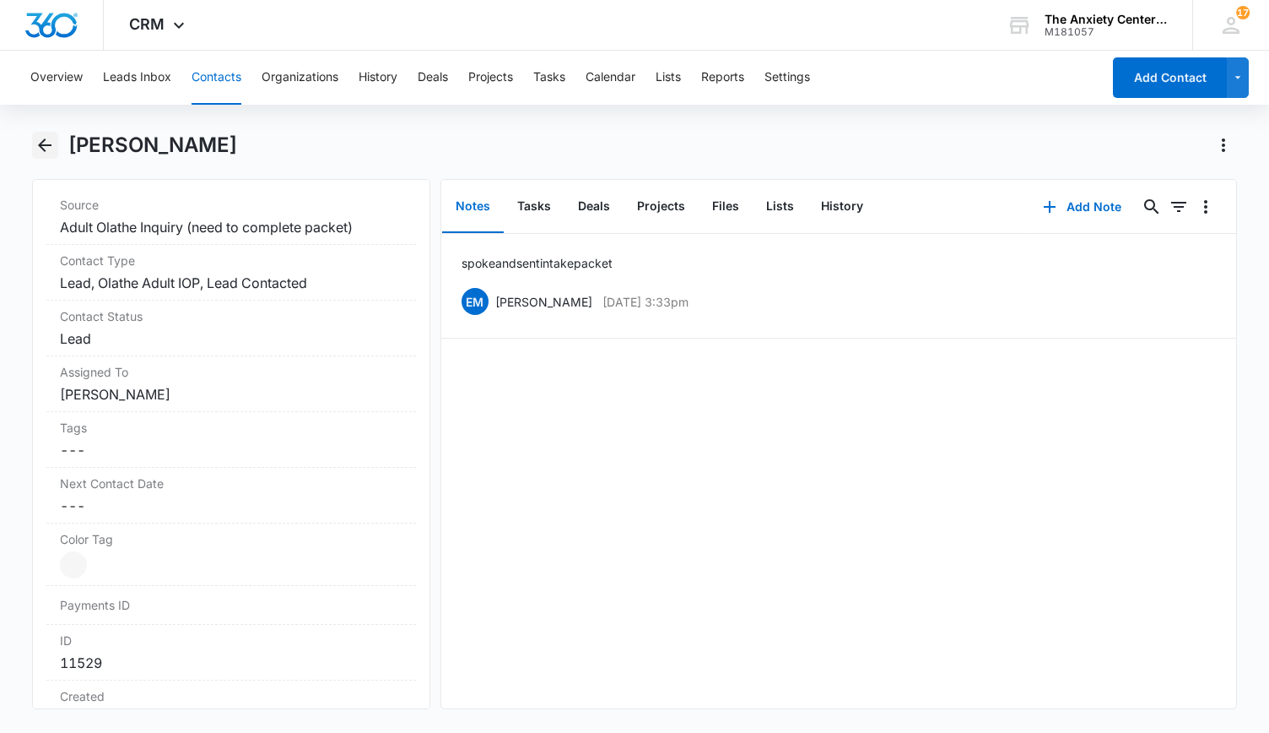
click at [35, 140] on icon "Back" at bounding box center [45, 145] width 20 height 20
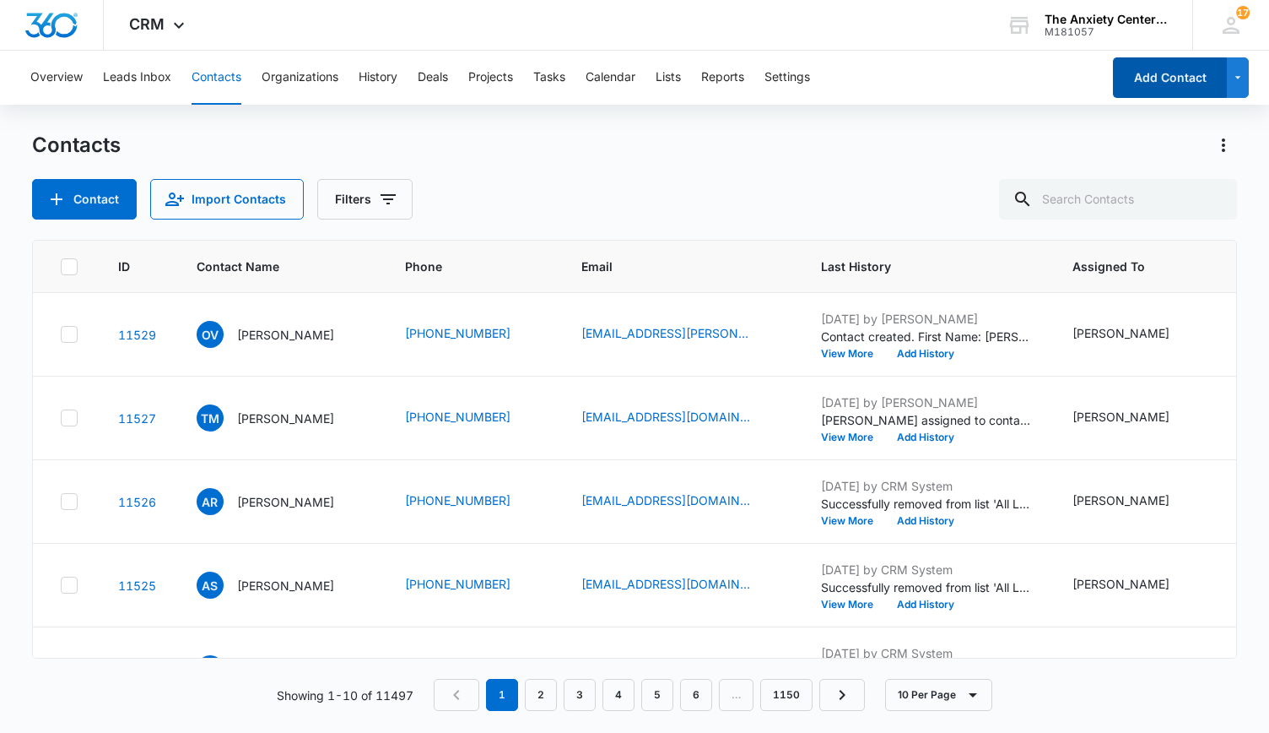
click at [1172, 75] on button "Add Contact" at bounding box center [1170, 77] width 114 height 41
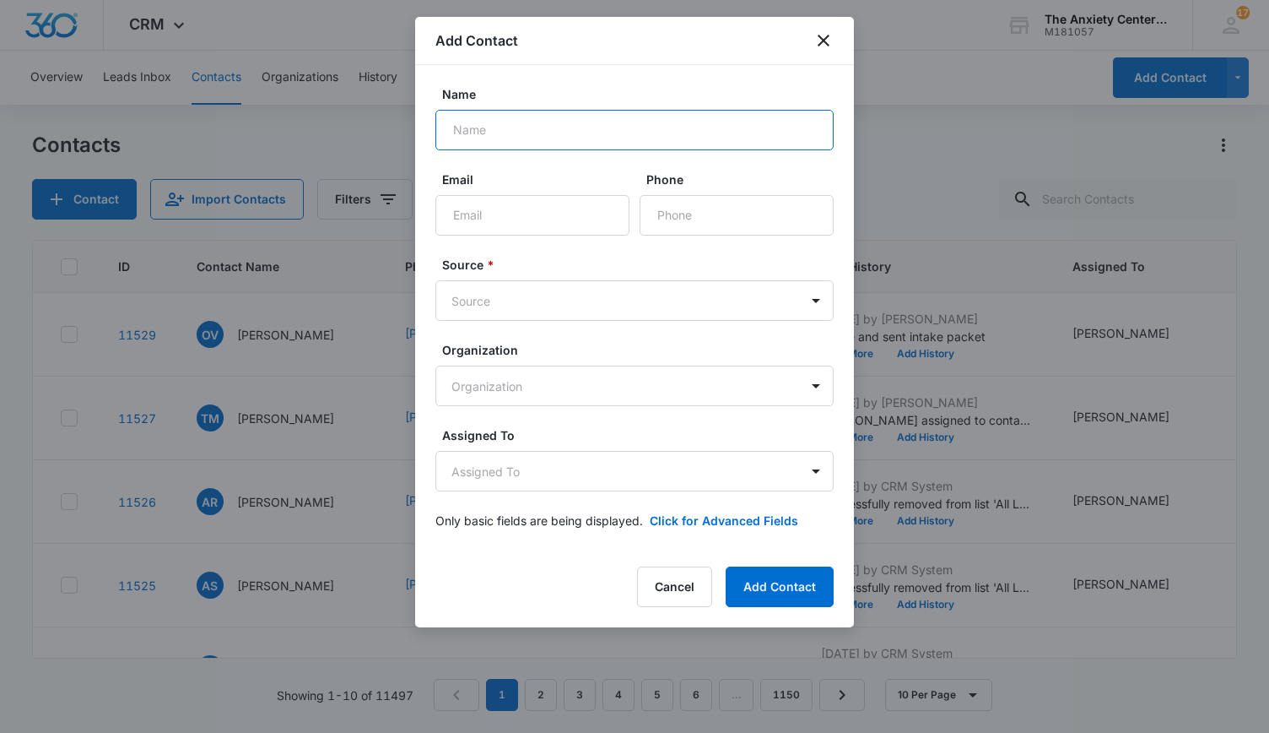
click at [486, 133] on input "Name" at bounding box center [635, 130] width 398 height 41
type input "[PERSON_NAME]"
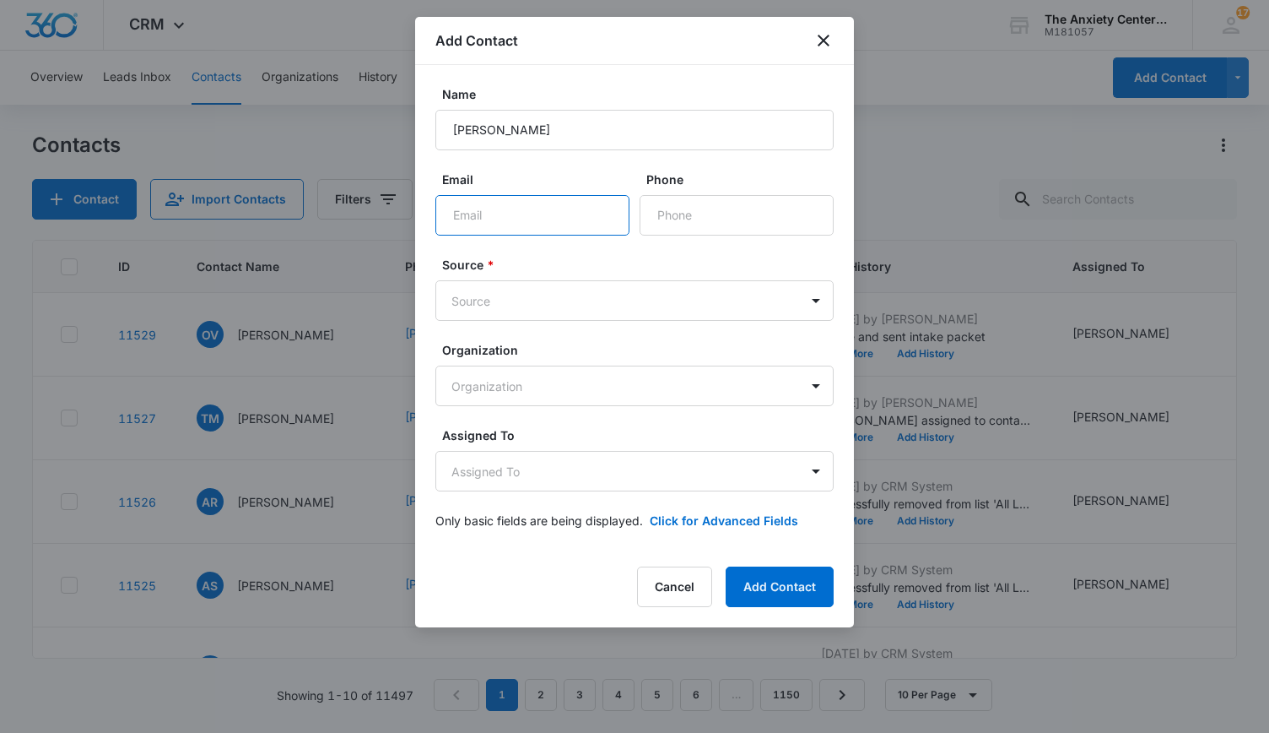
click at [499, 208] on input "Email" at bounding box center [533, 215] width 194 height 41
paste input "[EMAIL_ADDRESS][DOMAIN_NAME]"
type input "[EMAIL_ADDRESS][DOMAIN_NAME]"
click at [727, 217] on input "Phone" at bounding box center [737, 215] width 194 height 41
paste input "[PHONE_NUMBER]"
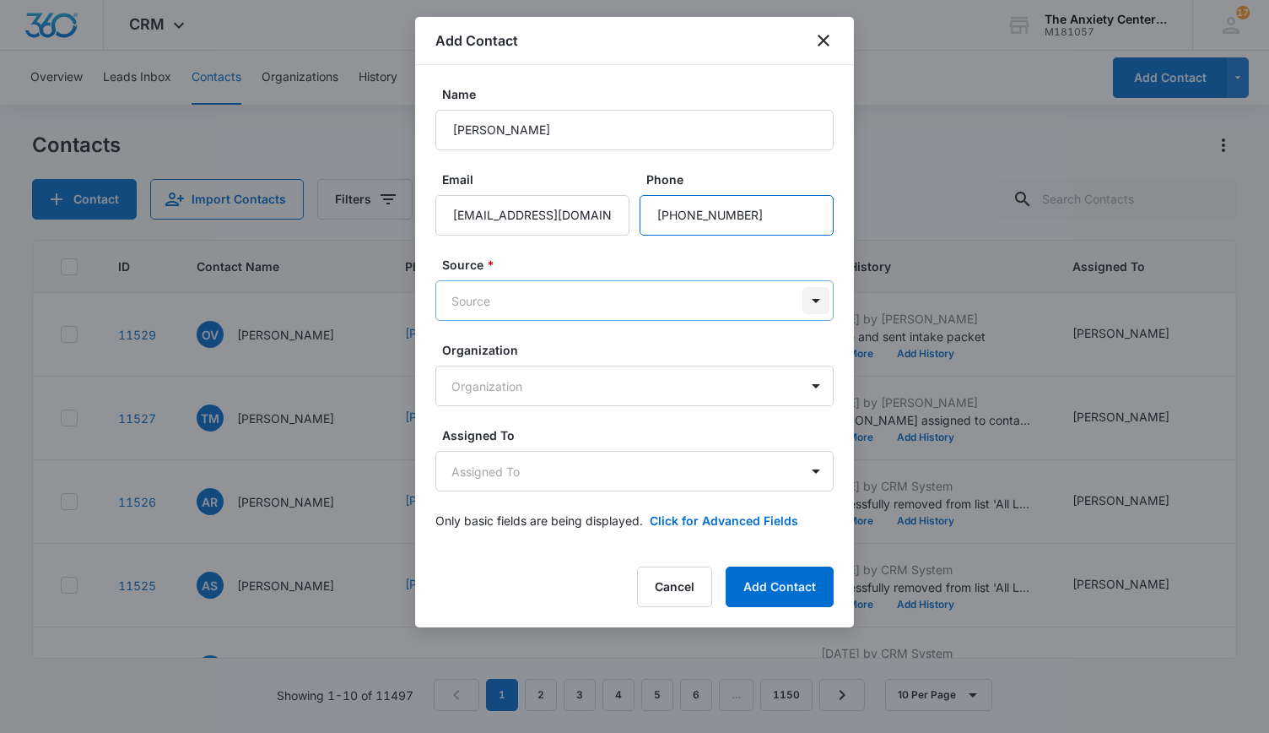
type input "[PHONE_NUMBER]"
click at [812, 296] on body "CRM Apps Reputation Websites Forms CRM Email Social Payments POS Content Ads In…" at bounding box center [634, 366] width 1269 height 733
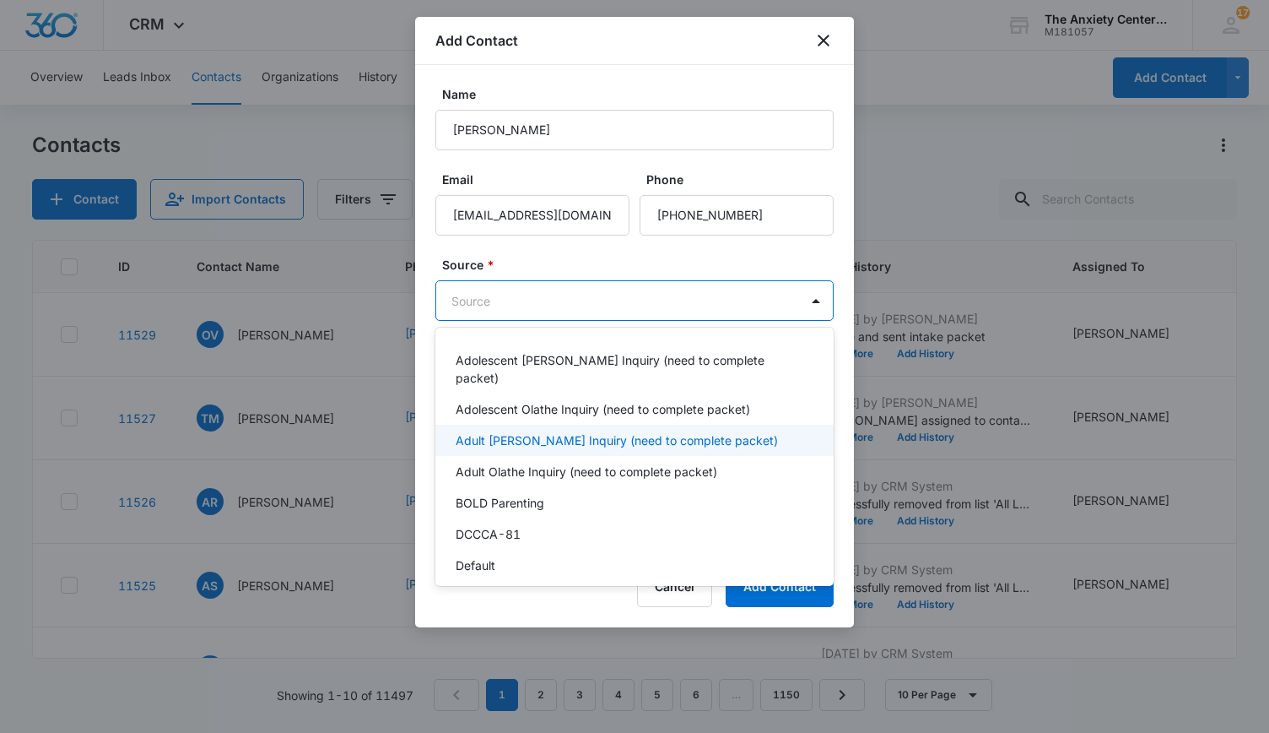
click at [591, 431] on p "Adult [PERSON_NAME] Inquiry (need to complete packet)" at bounding box center [617, 440] width 322 height 18
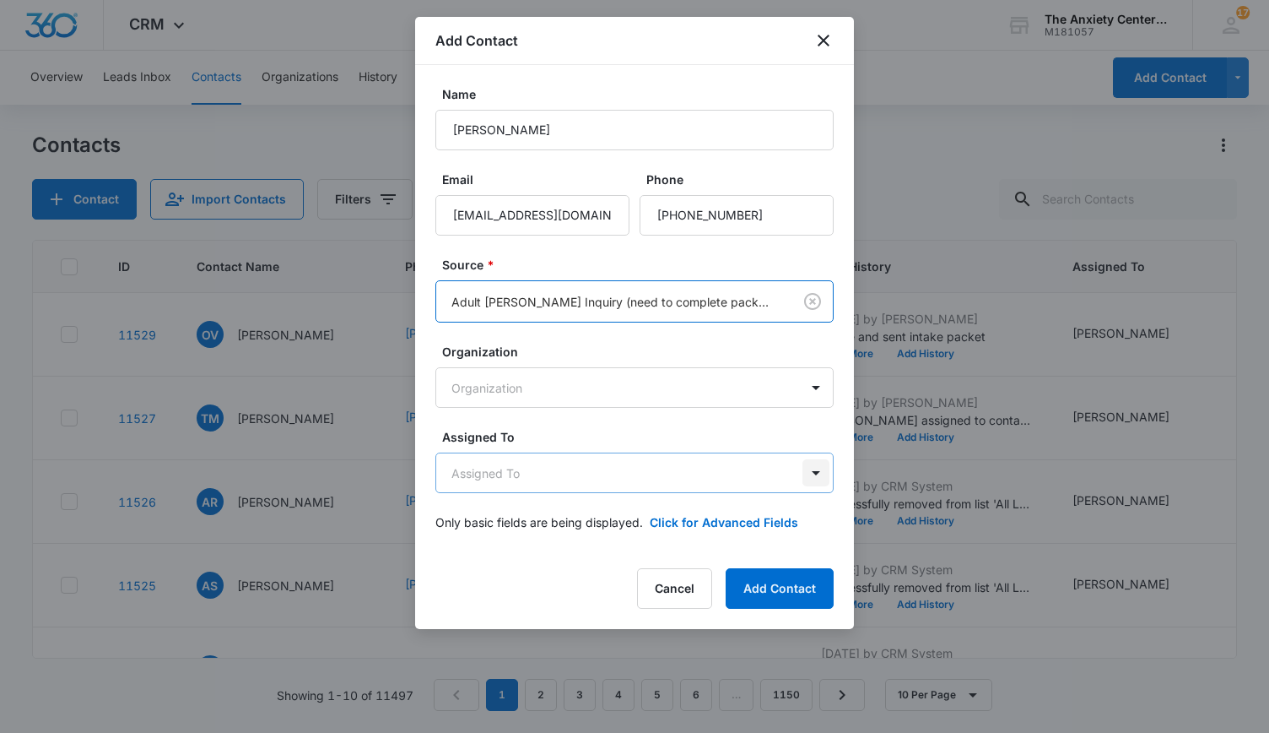
click at [822, 473] on body "CRM Apps Reputation Websites Forms CRM Email Social Payments POS Content Ads In…" at bounding box center [634, 366] width 1269 height 733
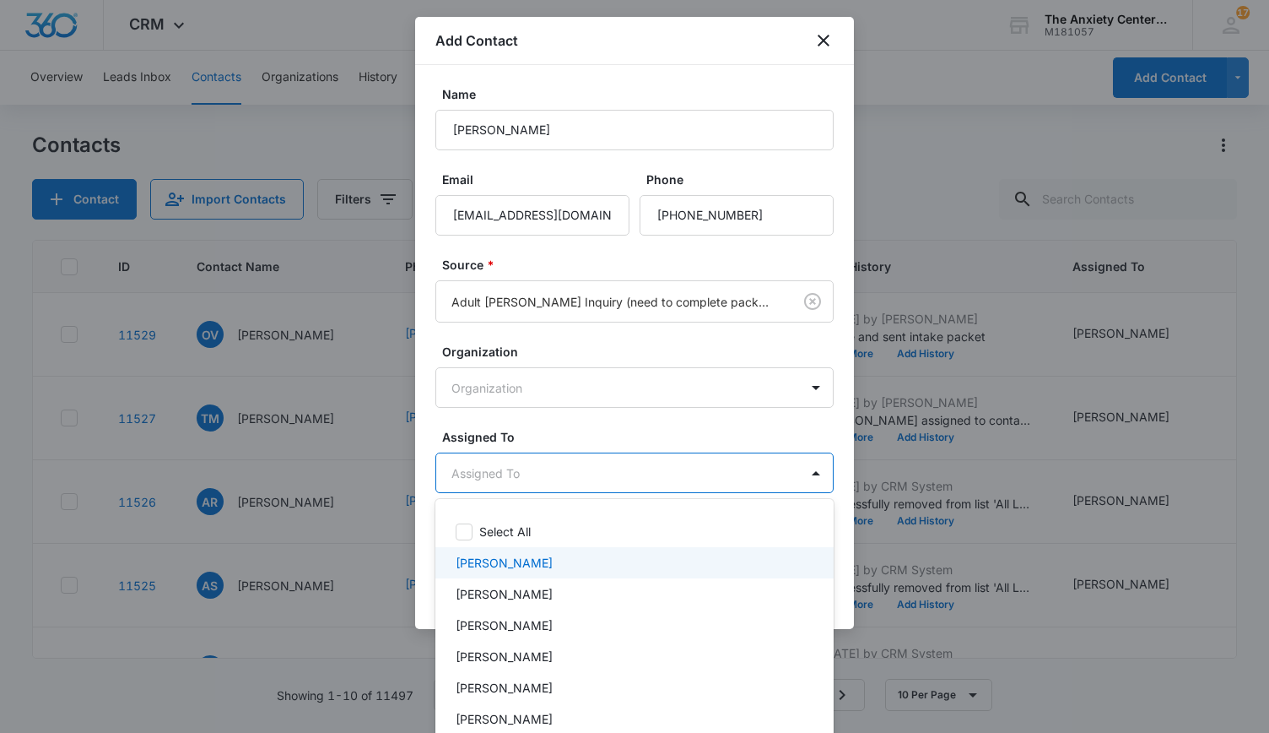
click at [580, 558] on div "[PERSON_NAME]" at bounding box center [633, 563] width 355 height 18
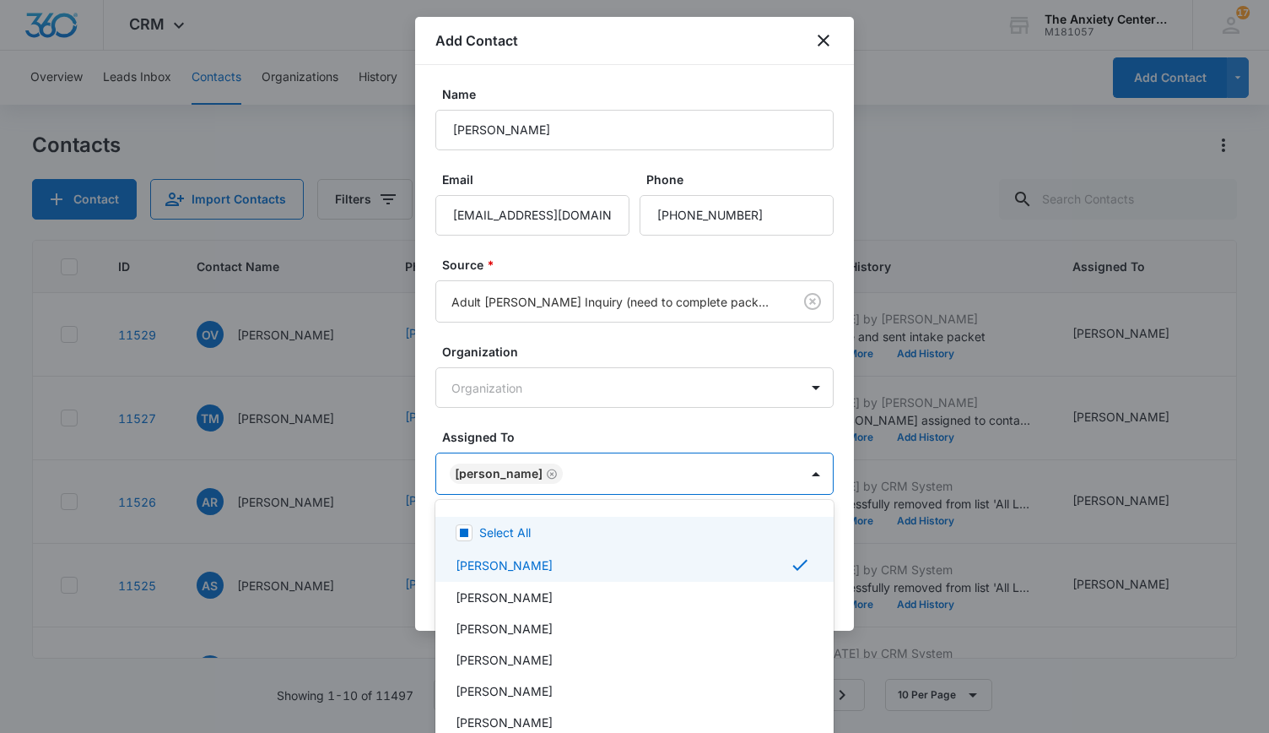
click at [920, 617] on div at bounding box center [634, 366] width 1269 height 733
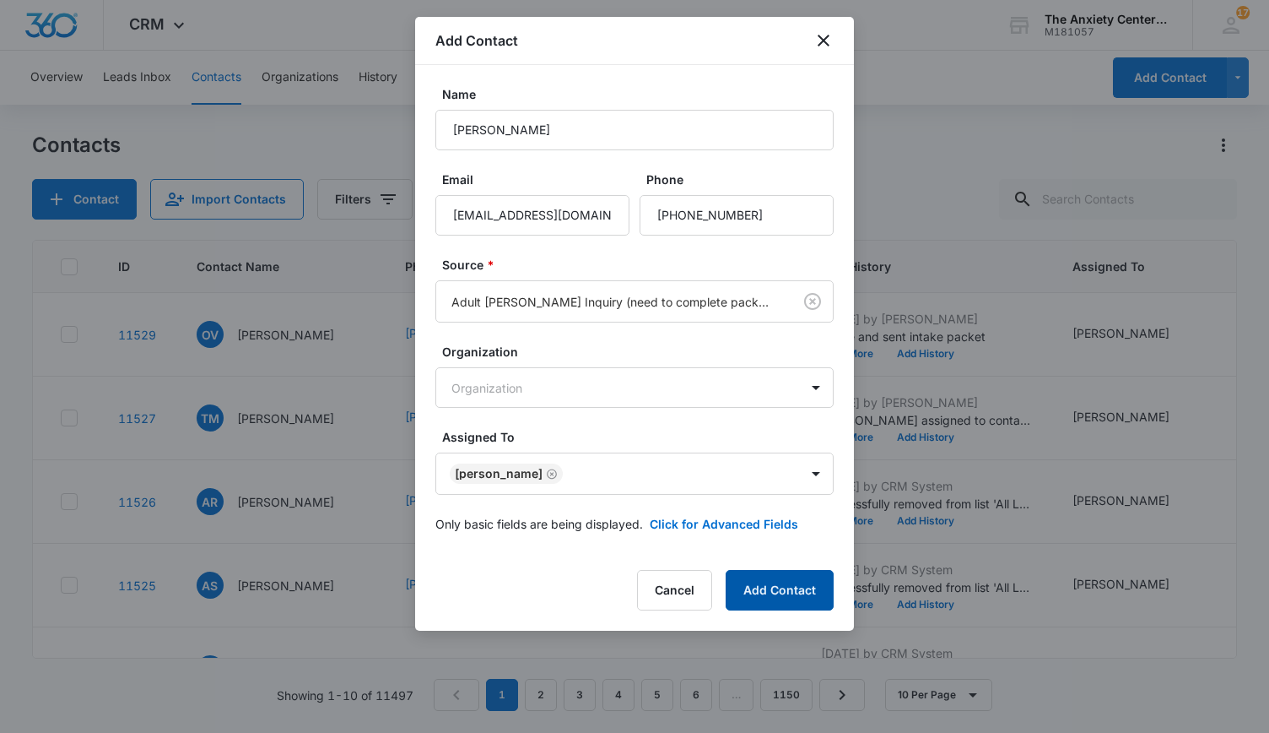
click at [803, 578] on button "Add Contact" at bounding box center [780, 590] width 108 height 41
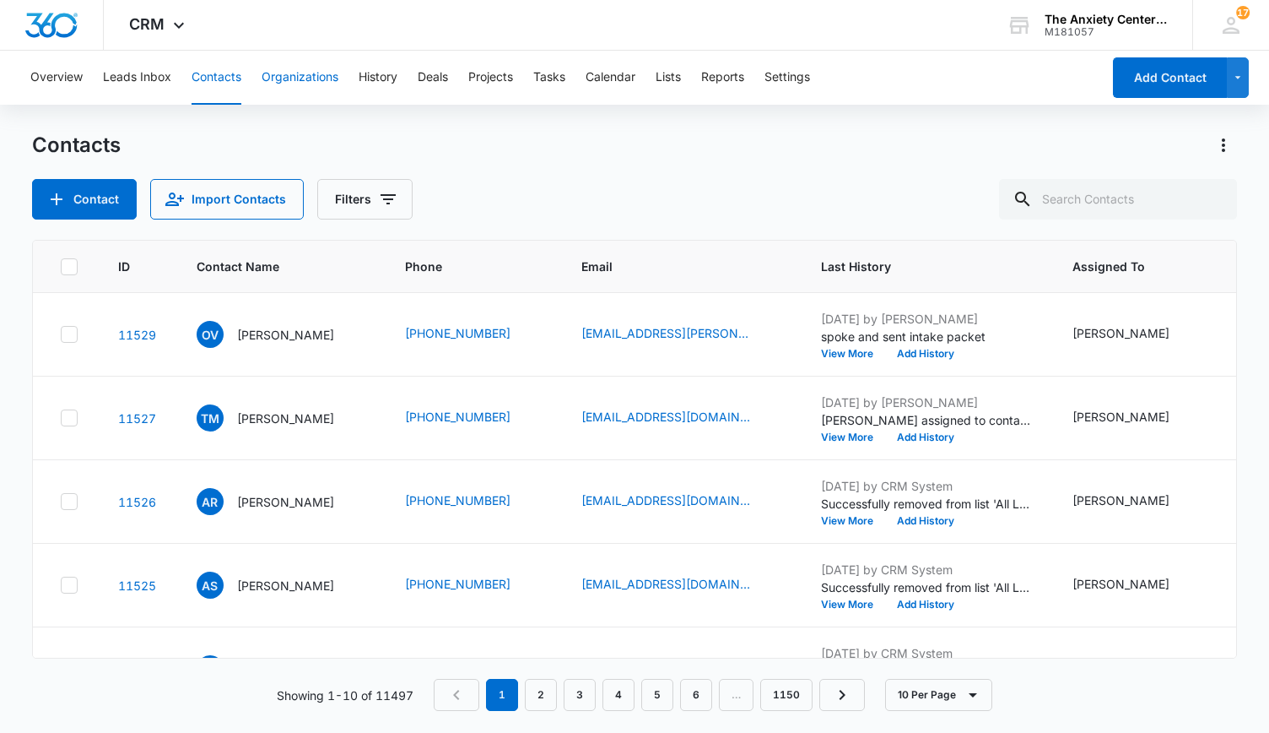
click at [305, 78] on button "Organizations" at bounding box center [300, 78] width 77 height 54
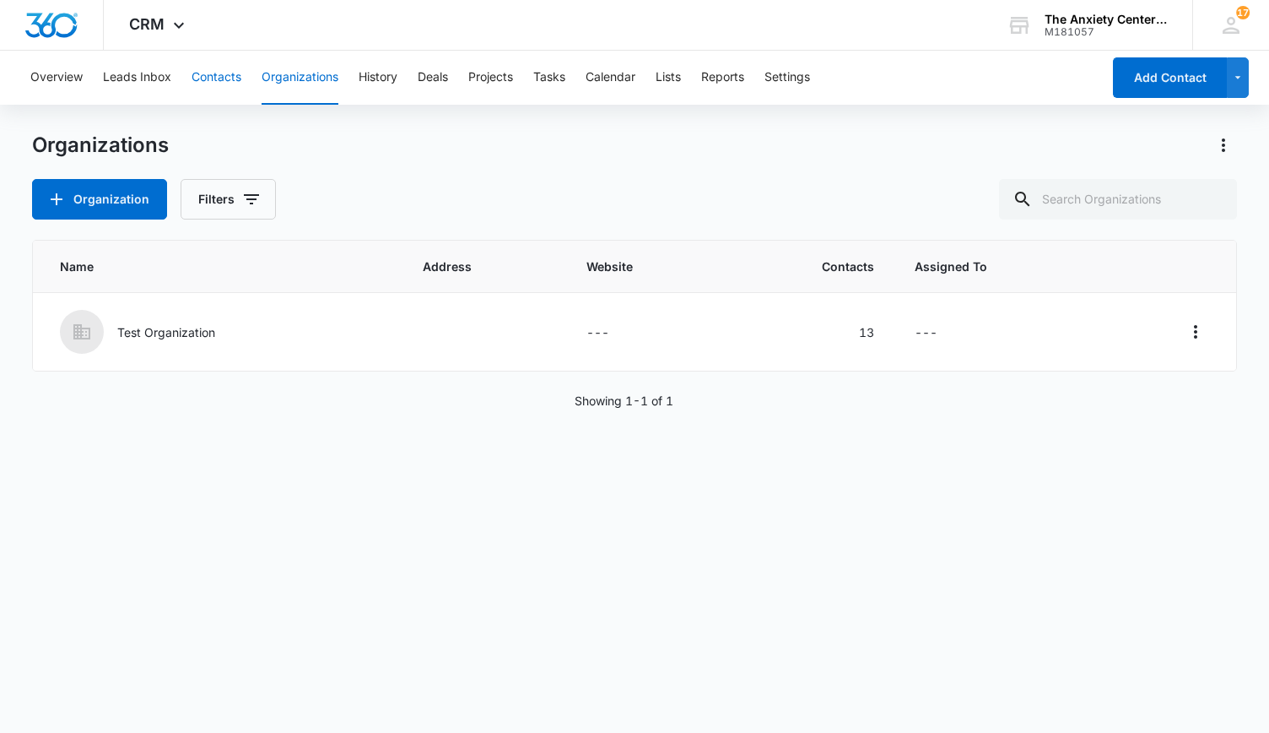
click at [221, 77] on button "Contacts" at bounding box center [217, 78] width 50 height 54
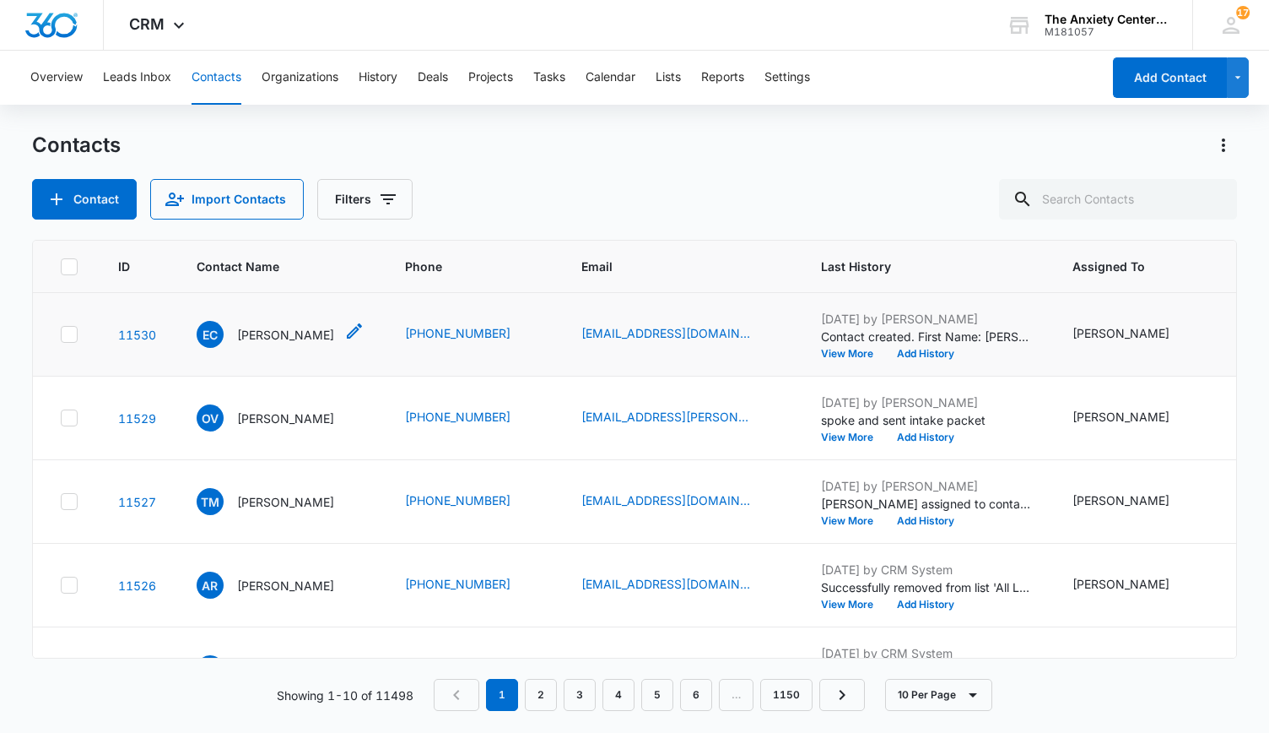
click at [255, 328] on p "[PERSON_NAME]" at bounding box center [285, 335] width 97 height 18
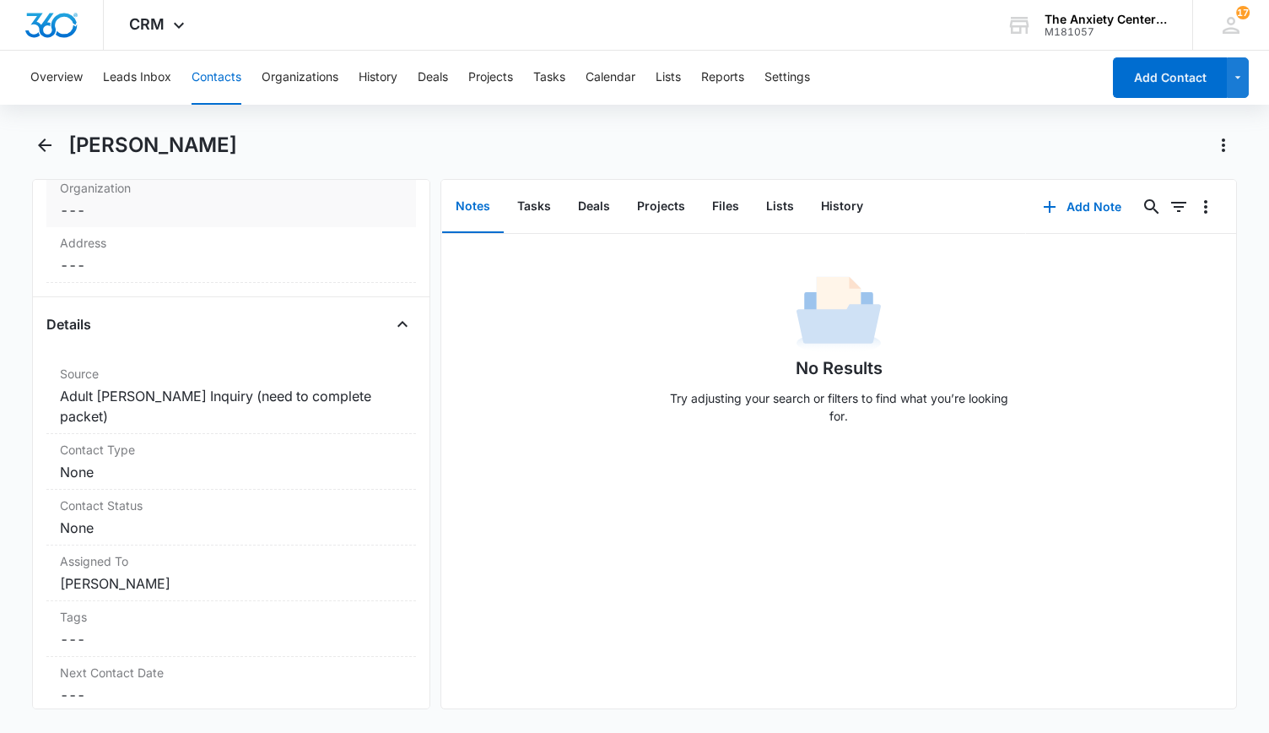
scroll to position [591, 0]
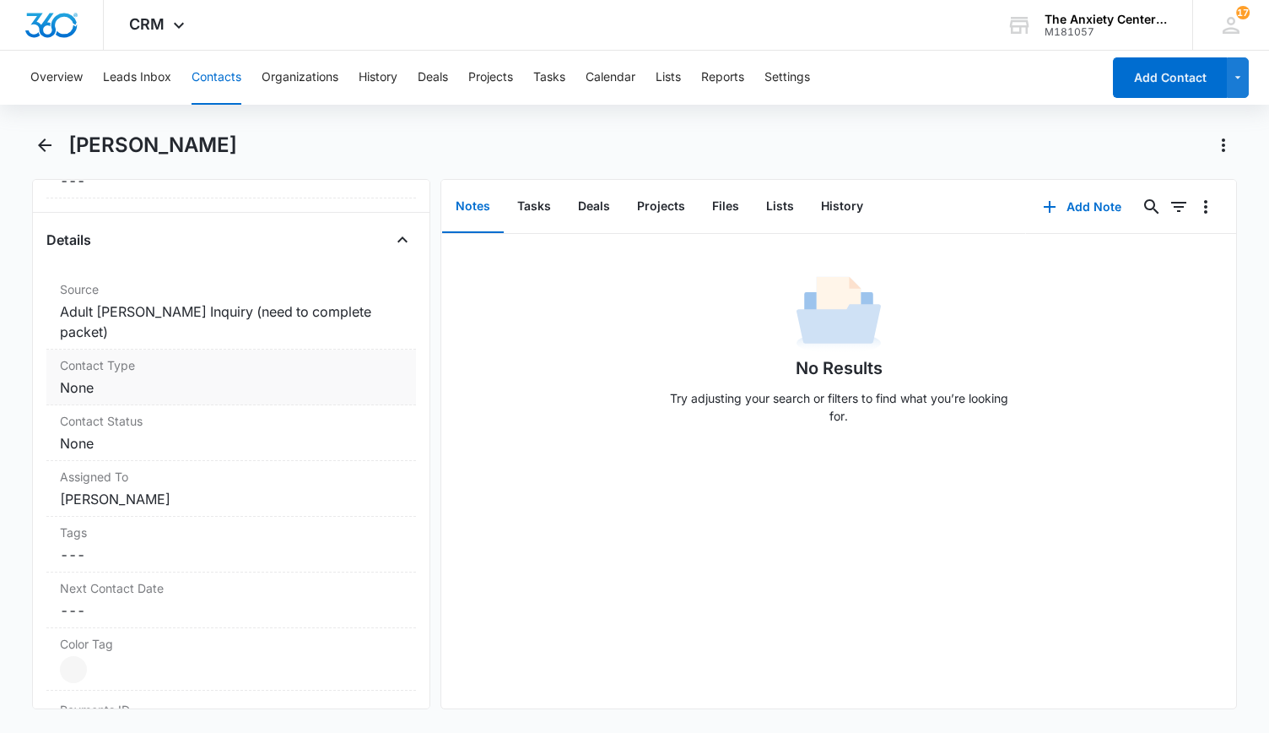
click at [307, 377] on dd "Cancel Save Changes None" at bounding box center [231, 387] width 343 height 20
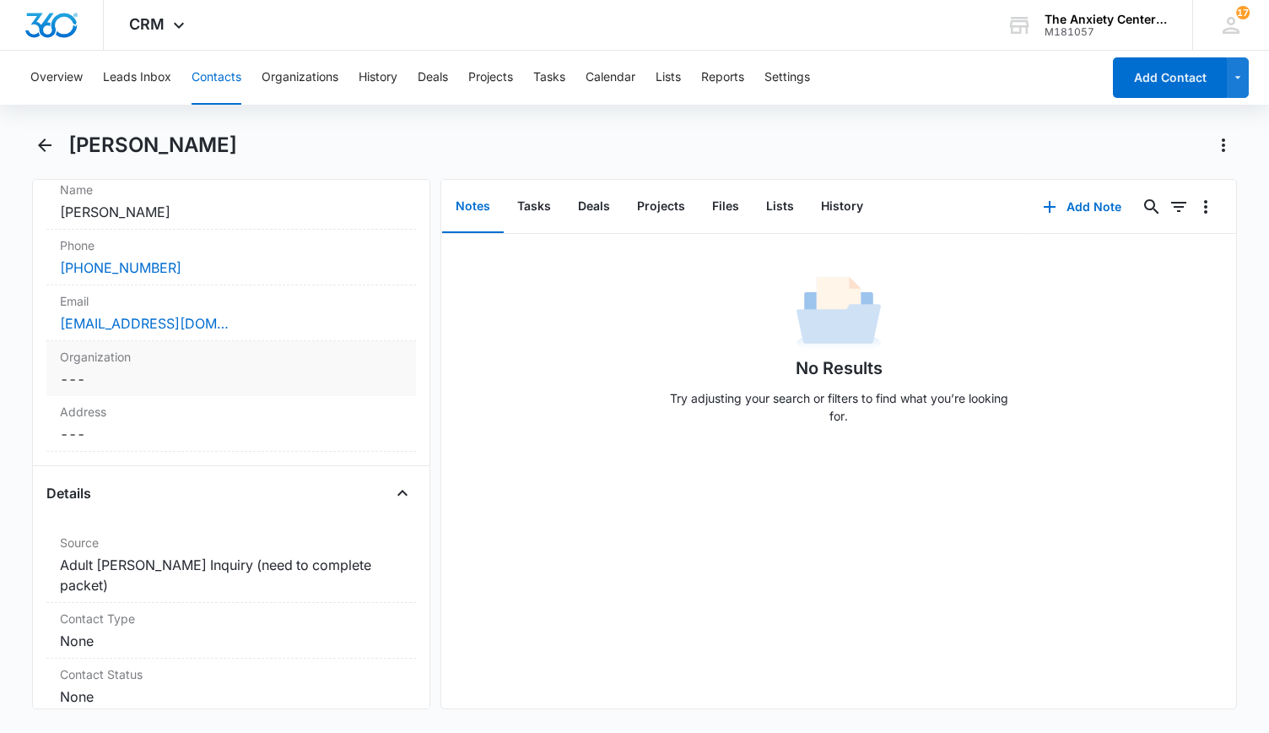
scroll to position [506, 0]
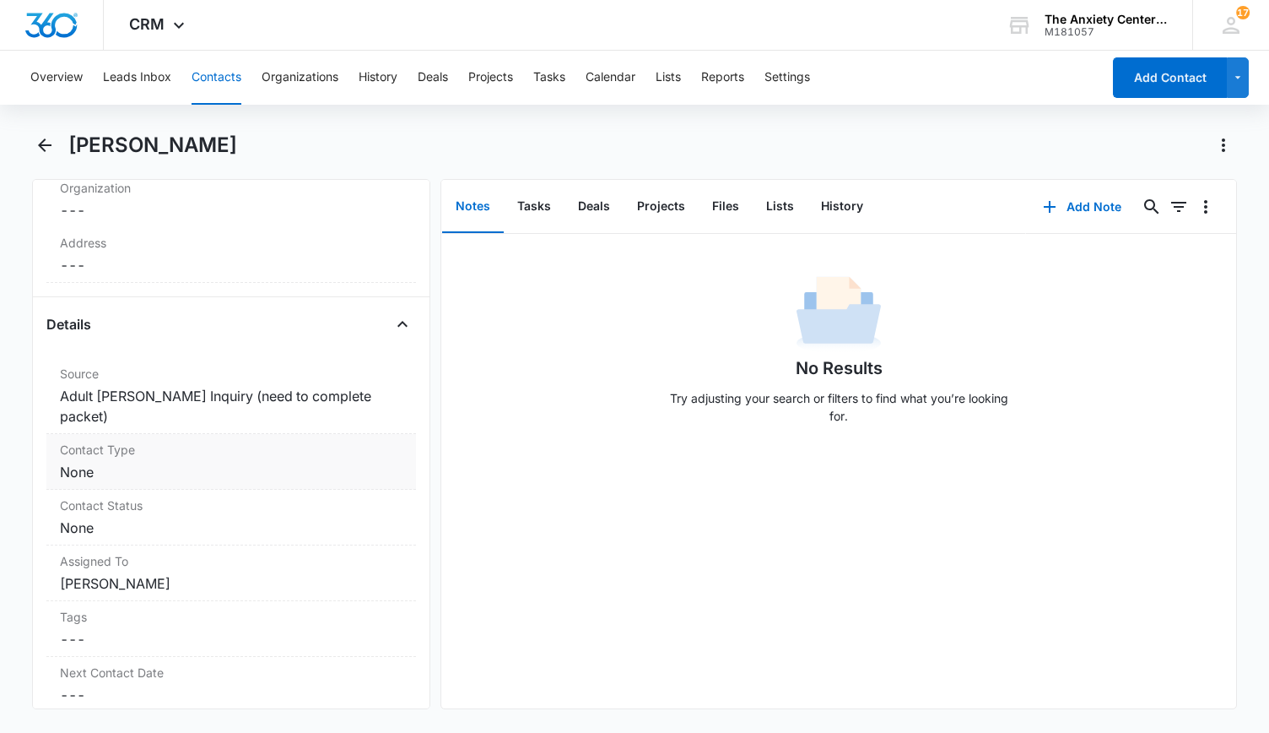
click at [252, 462] on dd "Cancel Save Changes None" at bounding box center [231, 472] width 343 height 20
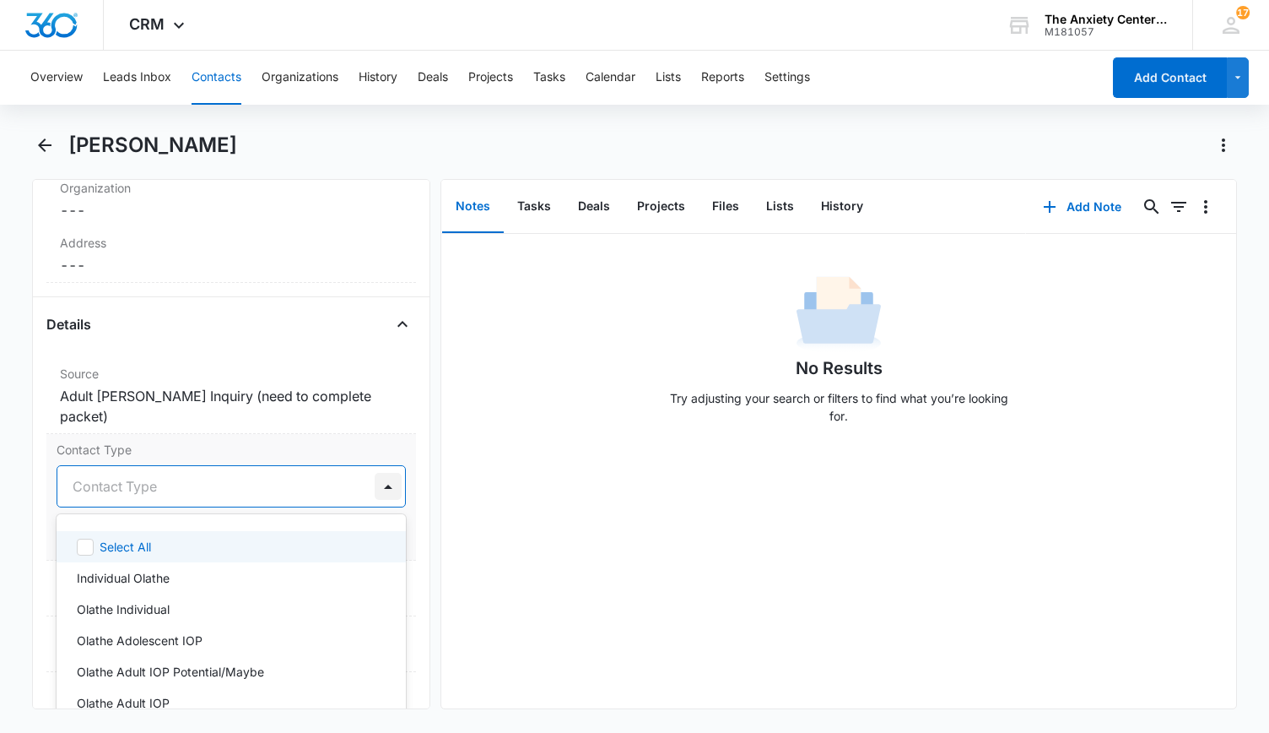
click at [375, 473] on div at bounding box center [388, 486] width 27 height 27
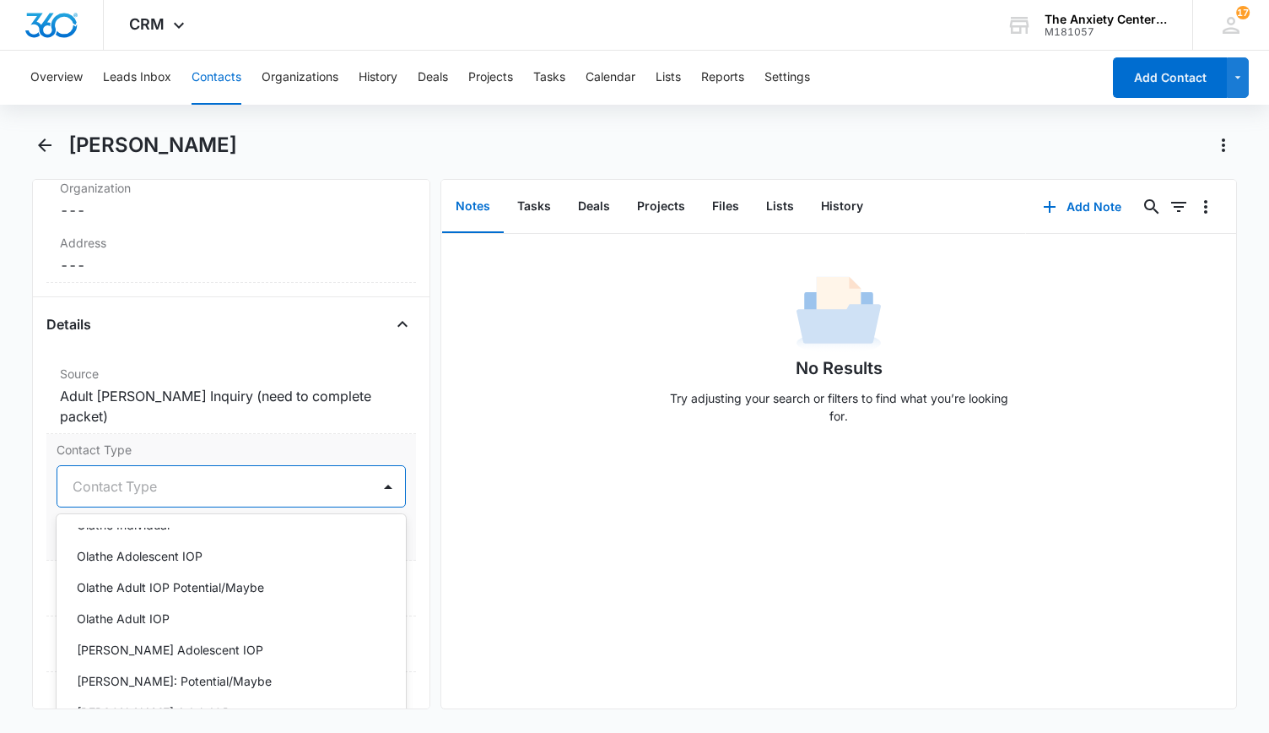
scroll to position [169, 0]
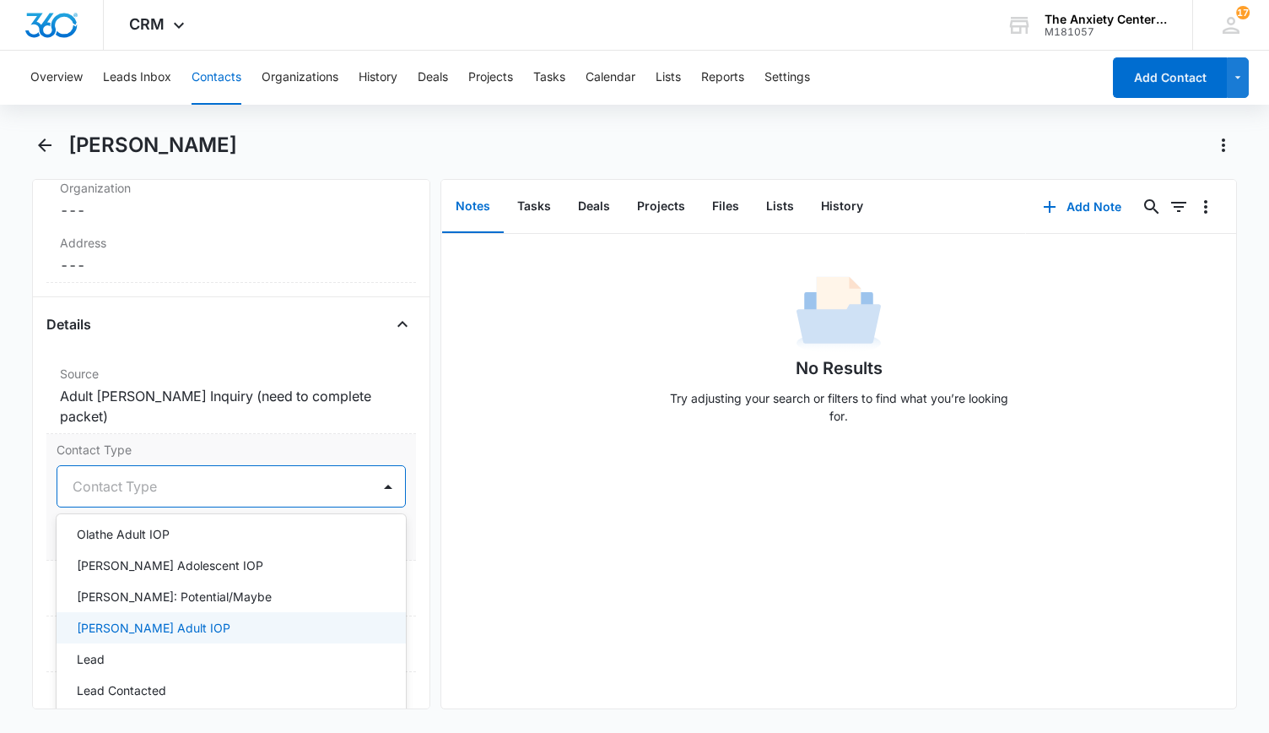
click at [186, 619] on p "[PERSON_NAME] Adult IOP" at bounding box center [154, 628] width 154 height 18
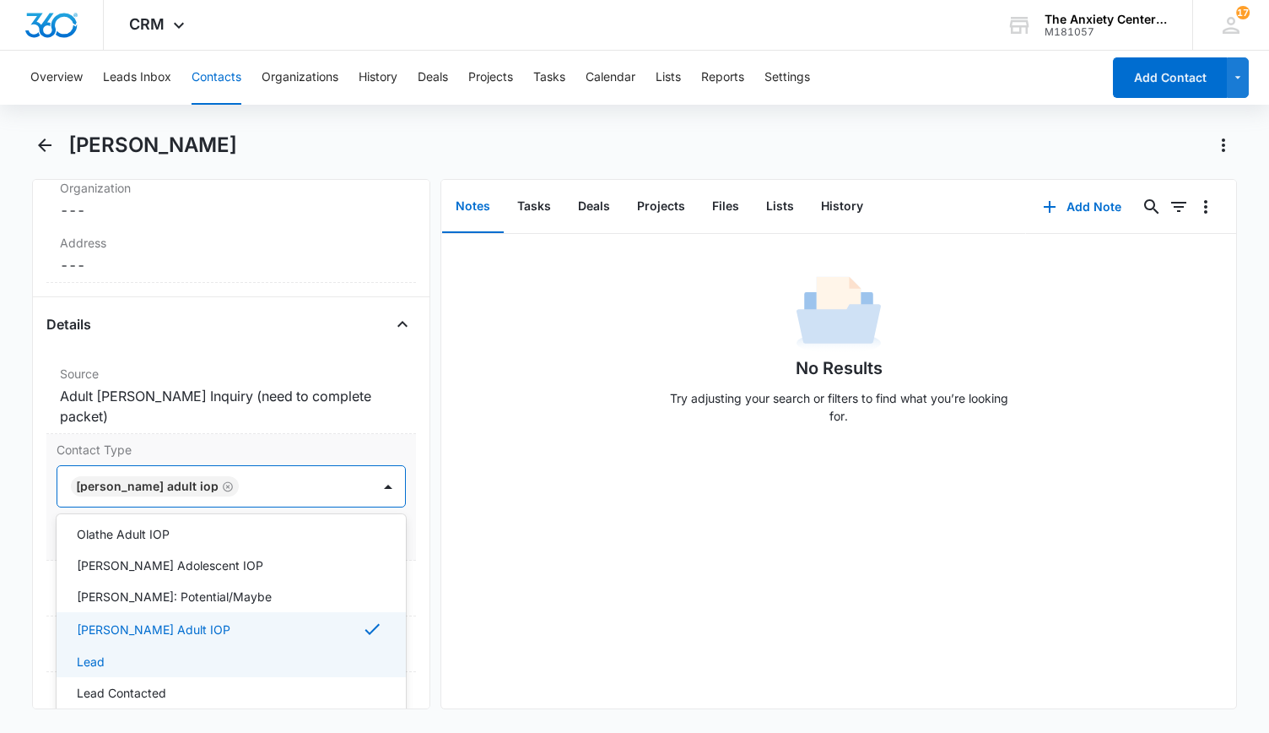
click at [175, 652] on div "Lead" at bounding box center [230, 661] width 306 height 18
click at [189, 686] on div "Lead Contacted" at bounding box center [230, 695] width 306 height 18
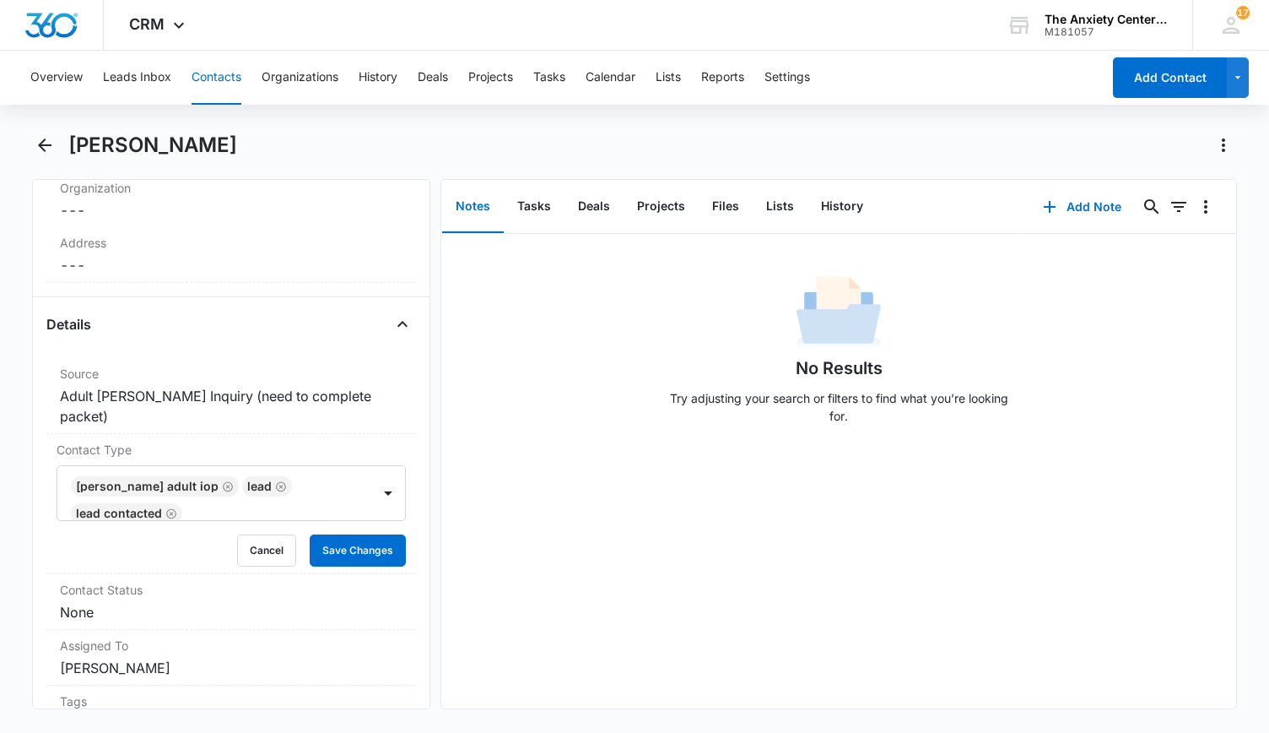
drag, startPoint x: 490, startPoint y: 593, endPoint x: 456, endPoint y: 573, distance: 39.4
click at [490, 593] on div "No Results Try adjusting your search or filters to find what you’re looking for." at bounding box center [839, 471] width 796 height 474
click at [353, 534] on button "Save Changes" at bounding box center [358, 550] width 96 height 32
click at [346, 602] on dd "Cancel Save Changes None" at bounding box center [231, 612] width 343 height 20
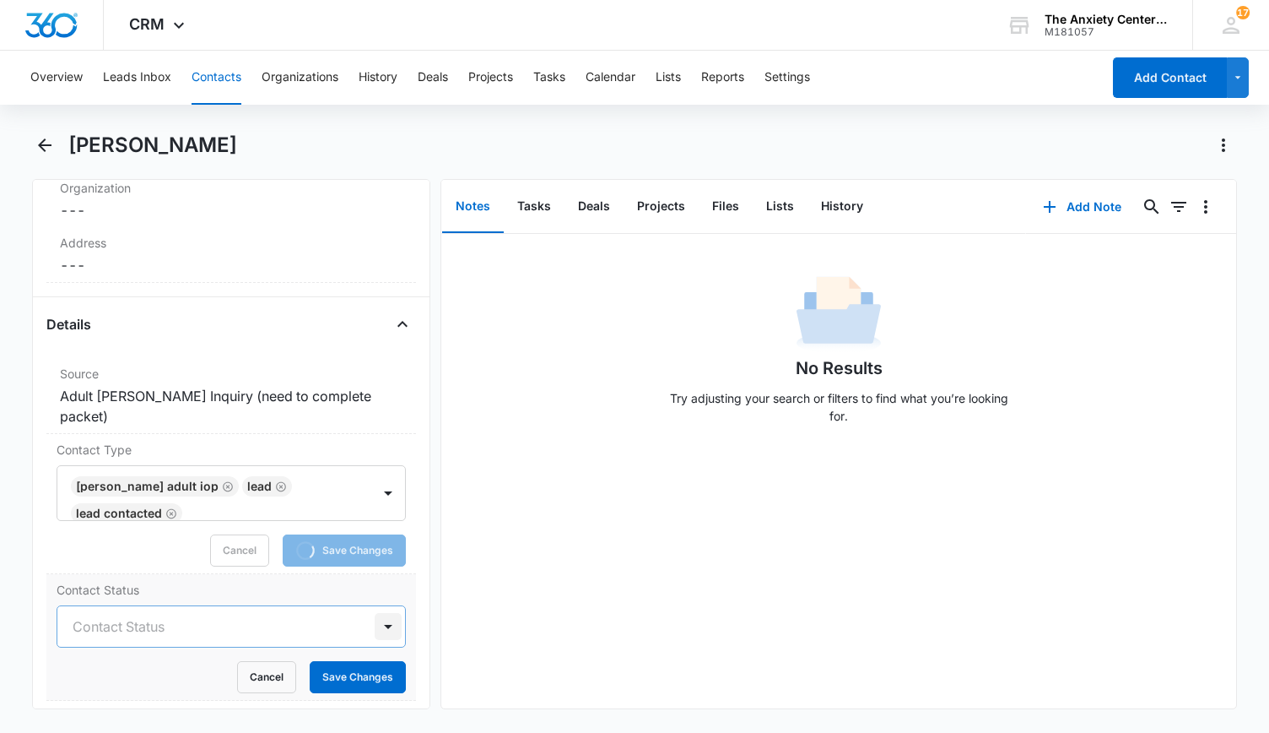
click at [376, 613] on div at bounding box center [388, 626] width 27 height 27
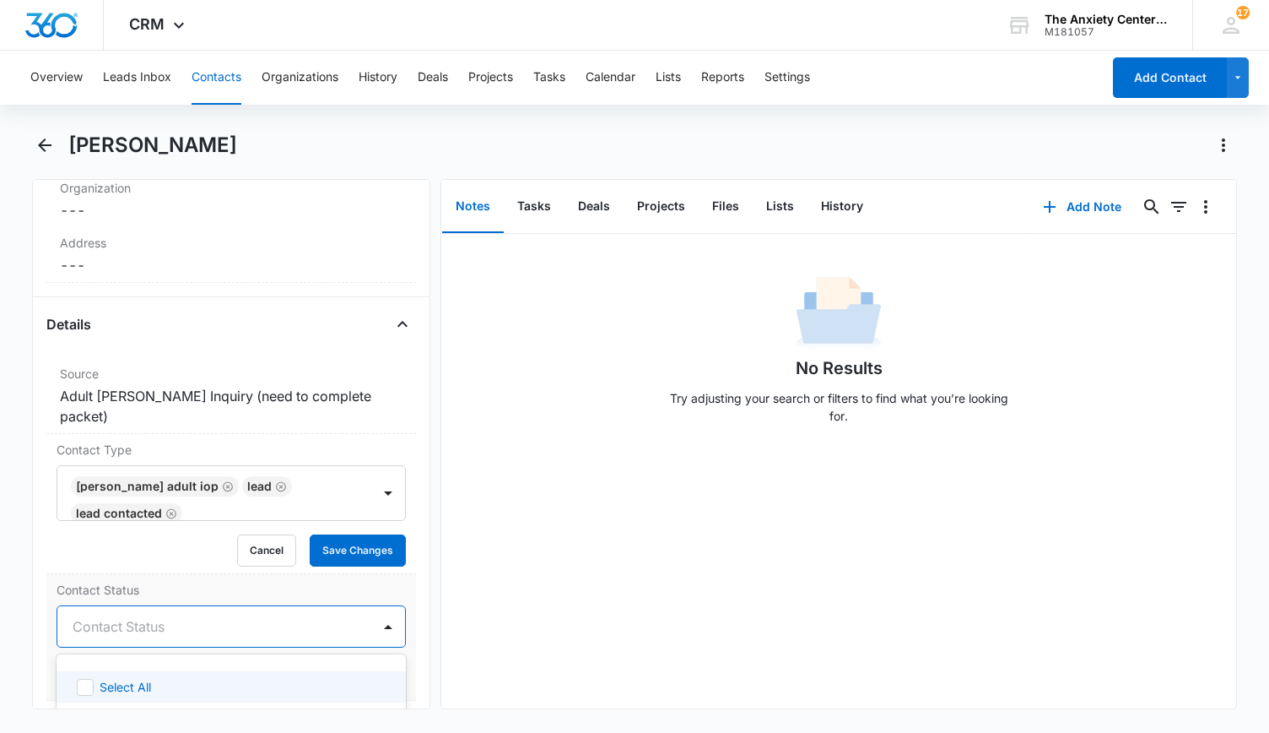
scroll to position [591, 0]
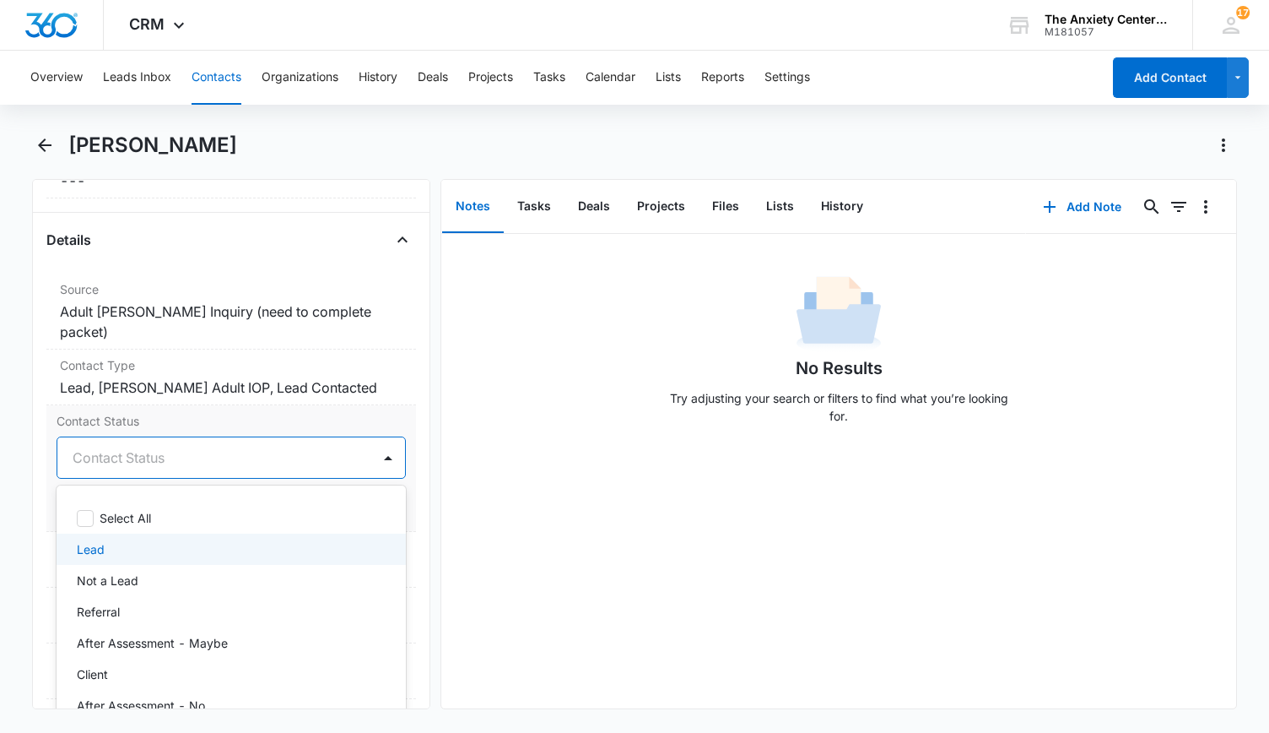
click at [223, 540] on div "Lead" at bounding box center [230, 549] width 306 height 18
drag, startPoint x: 514, startPoint y: 528, endPoint x: 481, endPoint y: 514, distance: 35.6
click at [515, 526] on div "No Results Try adjusting your search or filters to find what you’re looking for." at bounding box center [839, 471] width 796 height 474
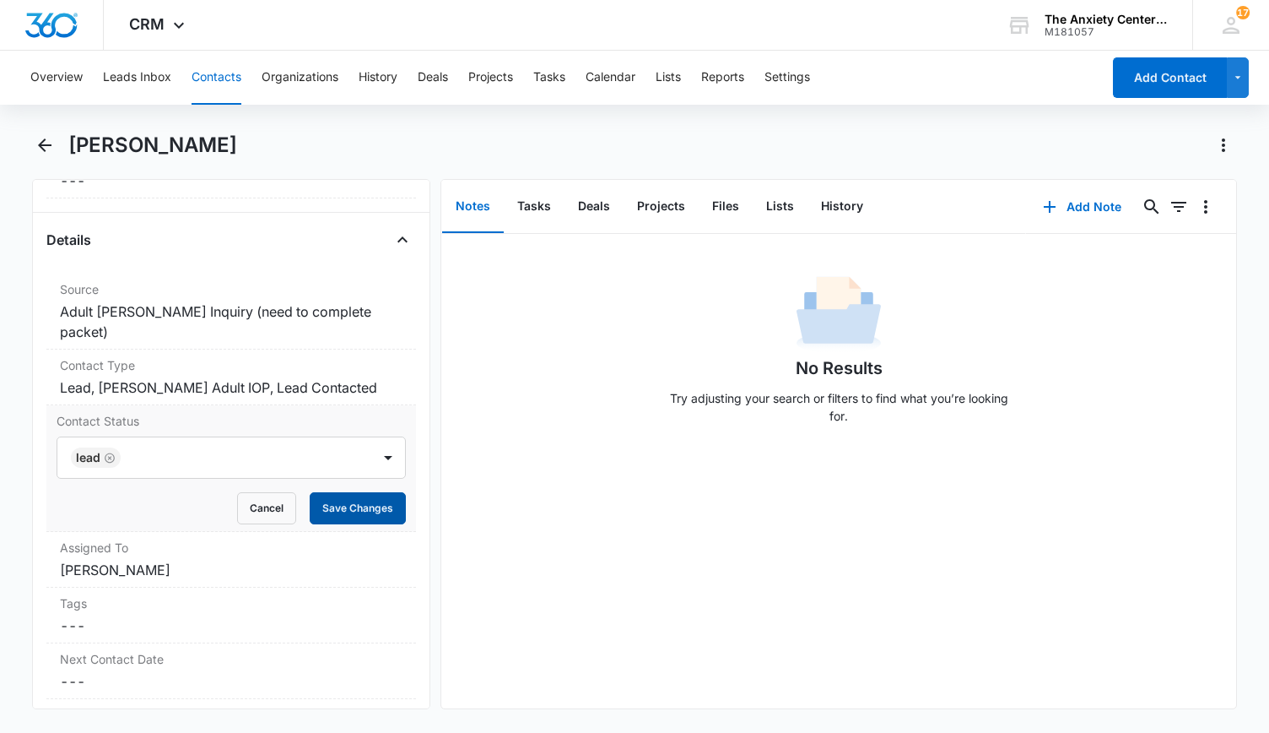
click at [365, 493] on button "Save Changes" at bounding box center [358, 508] width 96 height 32
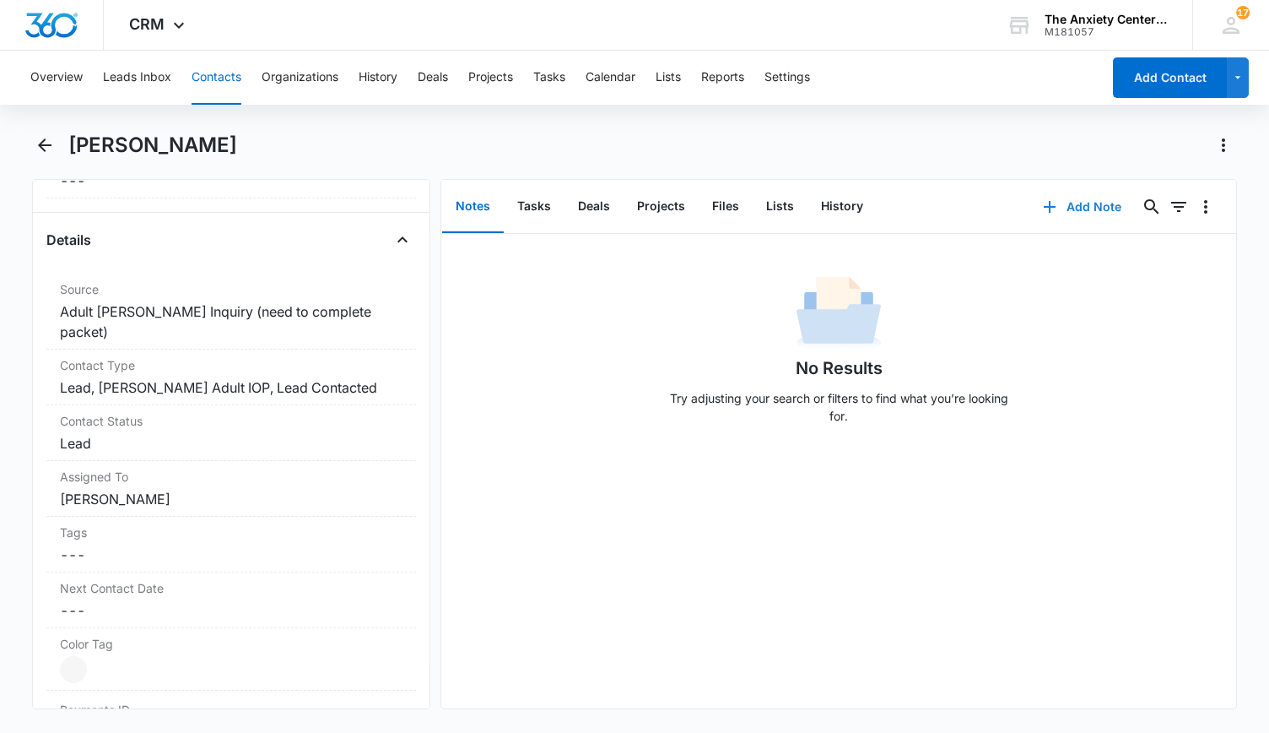
click at [1074, 206] on button "Add Note" at bounding box center [1082, 207] width 112 height 41
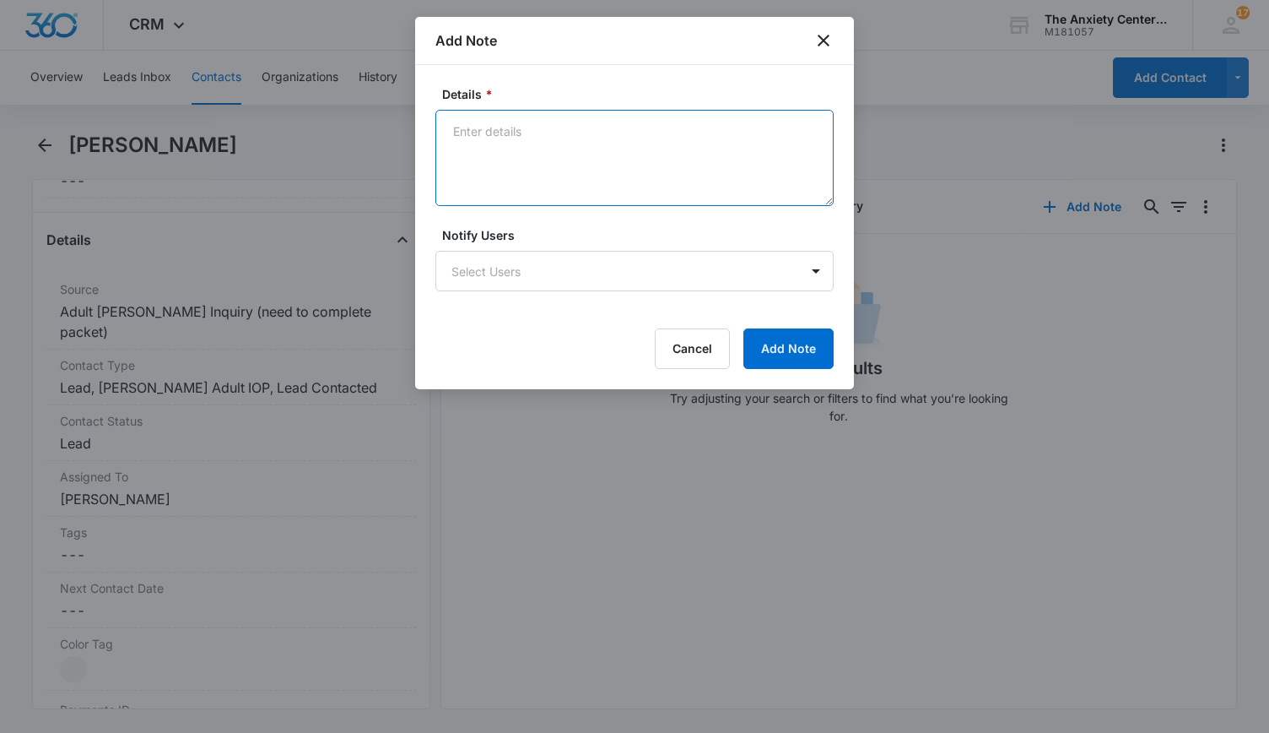
click at [520, 139] on textarea "Details *" at bounding box center [635, 158] width 398 height 96
type textarea "Kori did assessment"
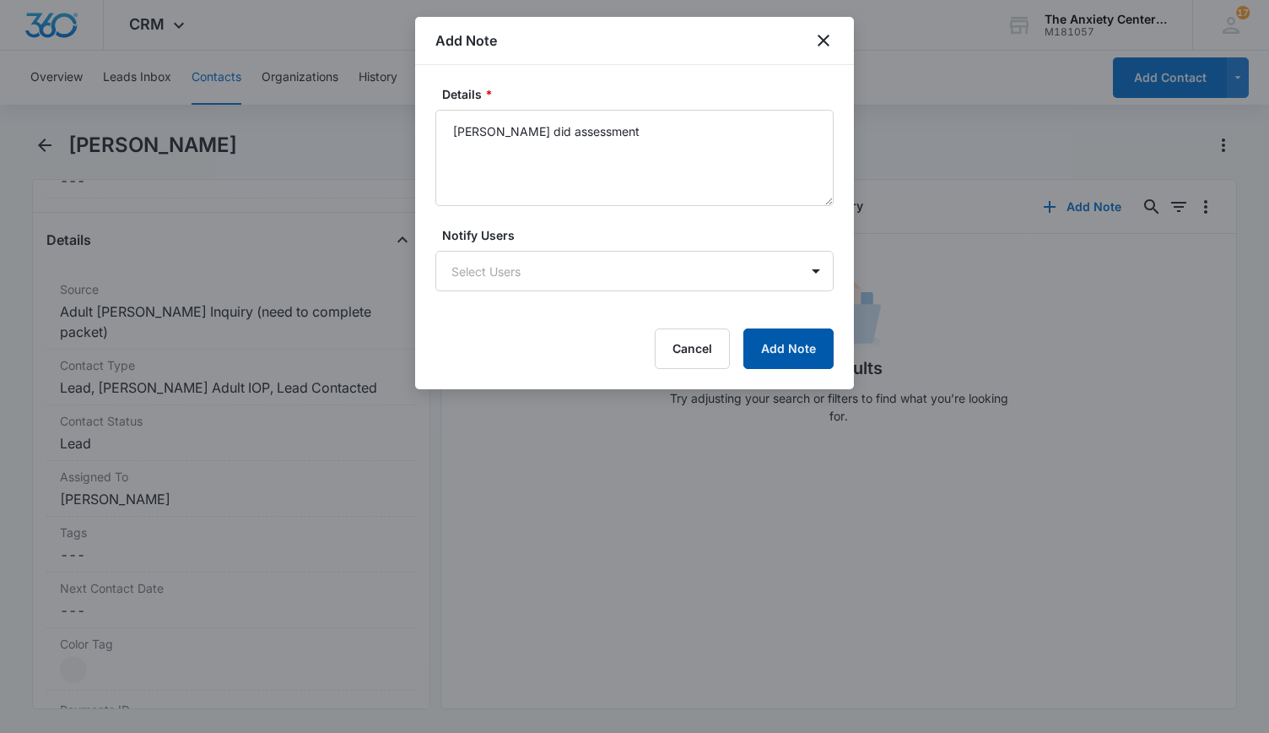
click at [792, 347] on button "Add Note" at bounding box center [789, 348] width 90 height 41
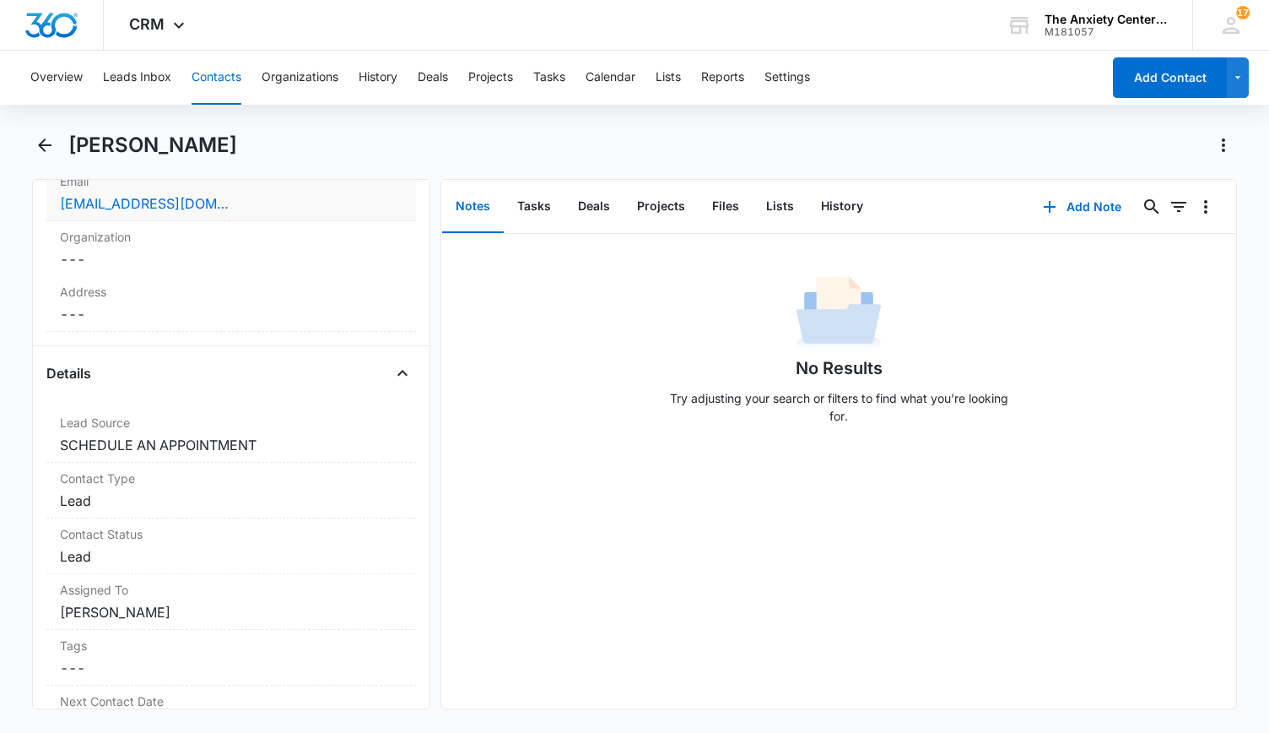
scroll to position [591, 0]
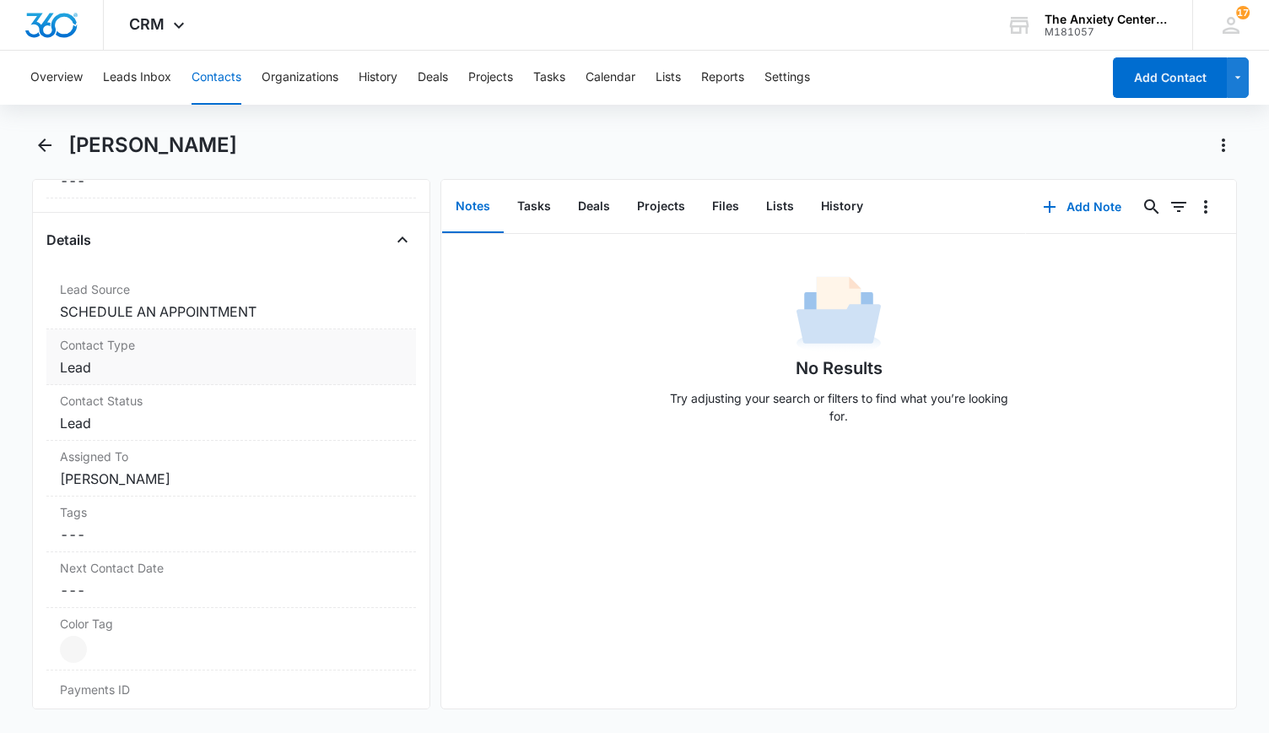
click at [284, 347] on label "Contact Type" at bounding box center [231, 345] width 343 height 18
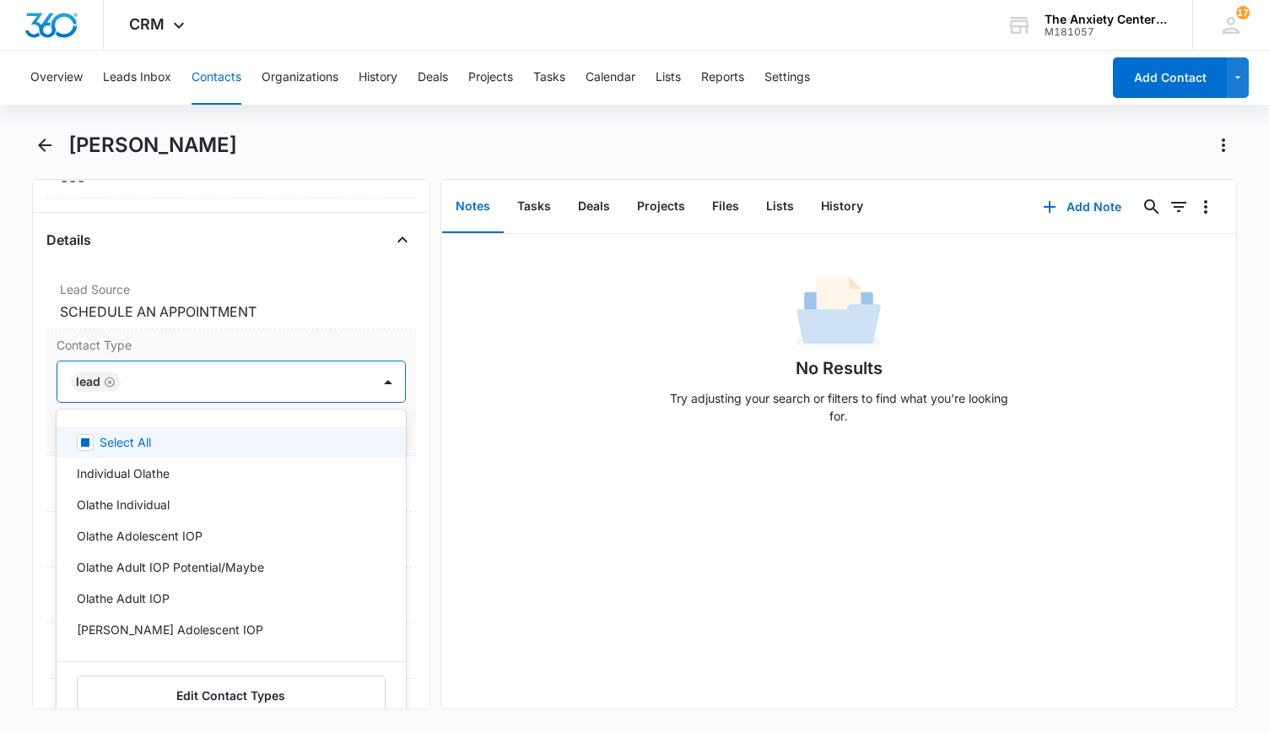
drag, startPoint x: 382, startPoint y: 382, endPoint x: 356, endPoint y: 382, distance: 25.3
click at [382, 379] on div at bounding box center [388, 381] width 27 height 27
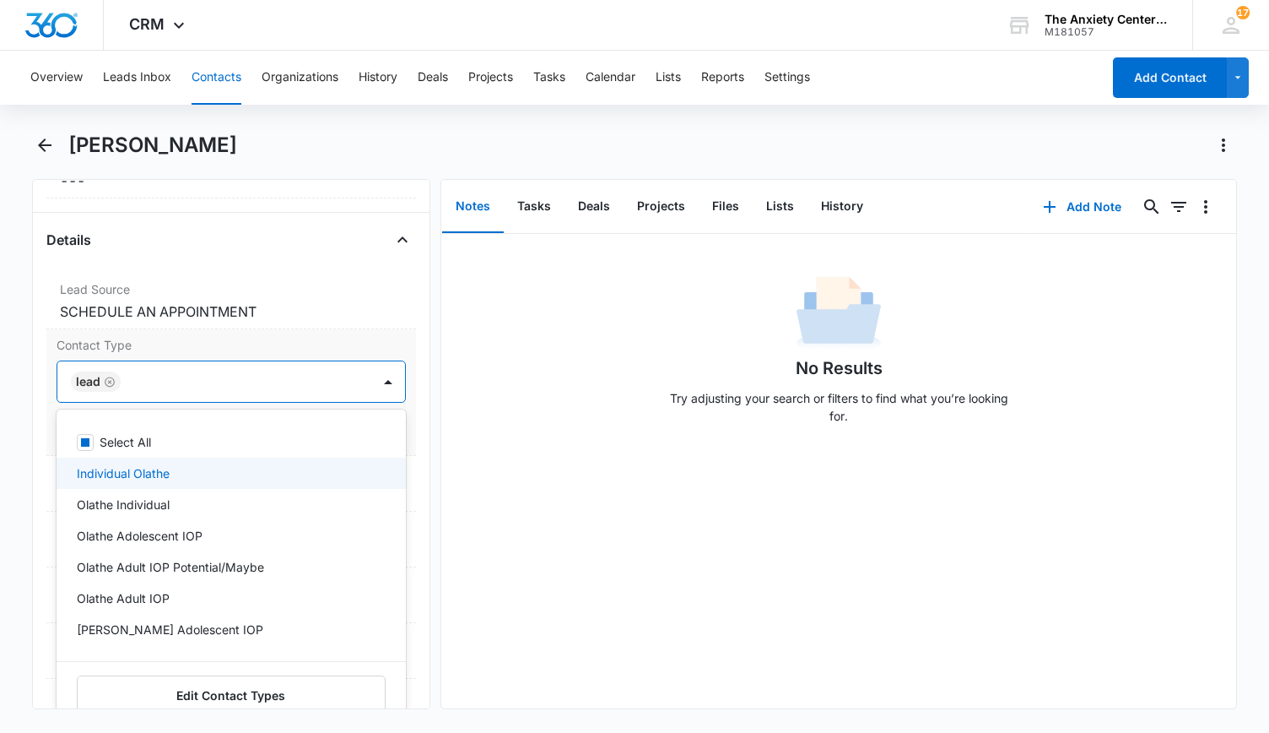
click at [204, 467] on div "Individual Olathe" at bounding box center [230, 473] width 306 height 18
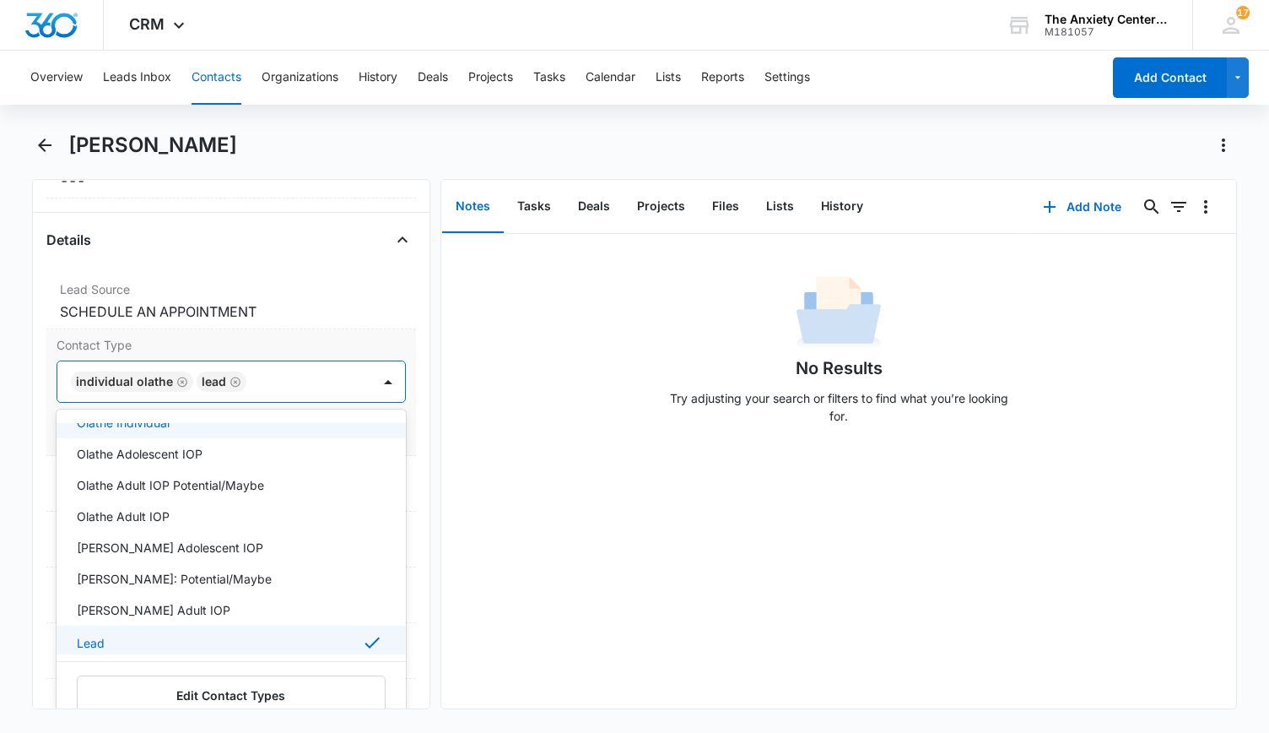
scroll to position [169, 0]
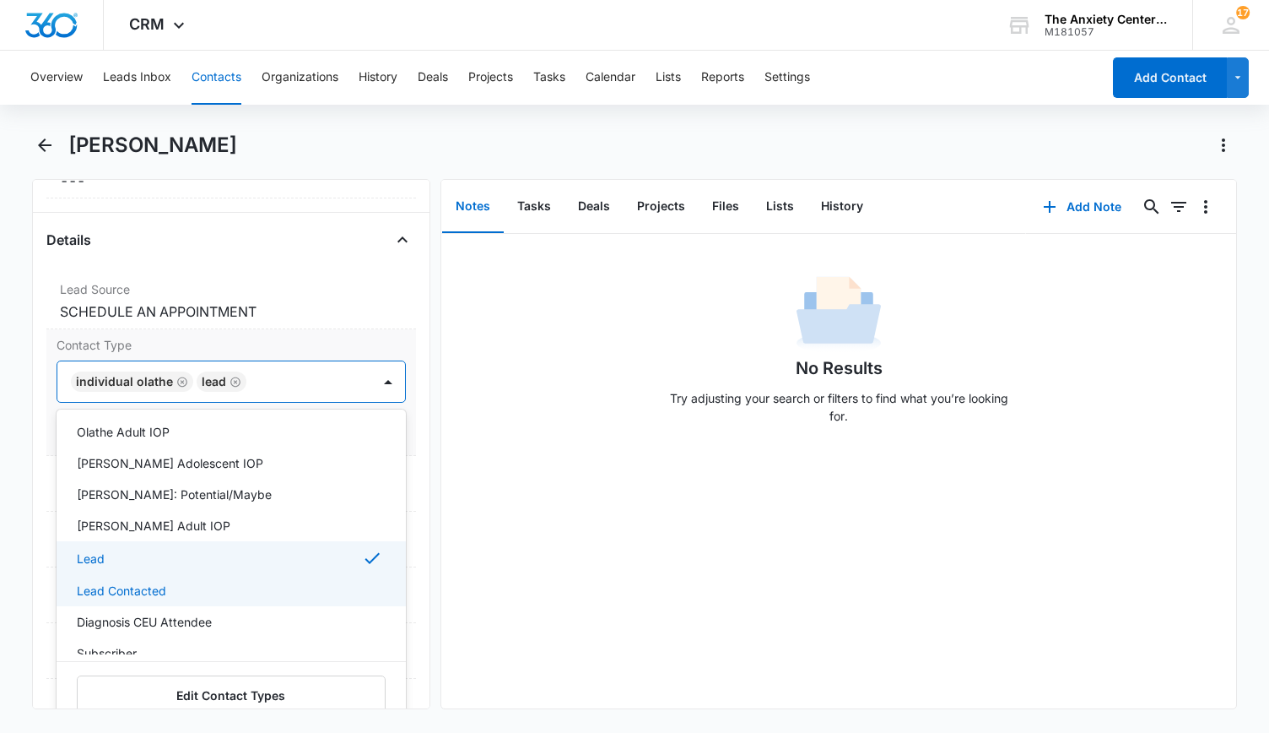
click at [170, 587] on div "Lead Contacted" at bounding box center [230, 591] width 306 height 18
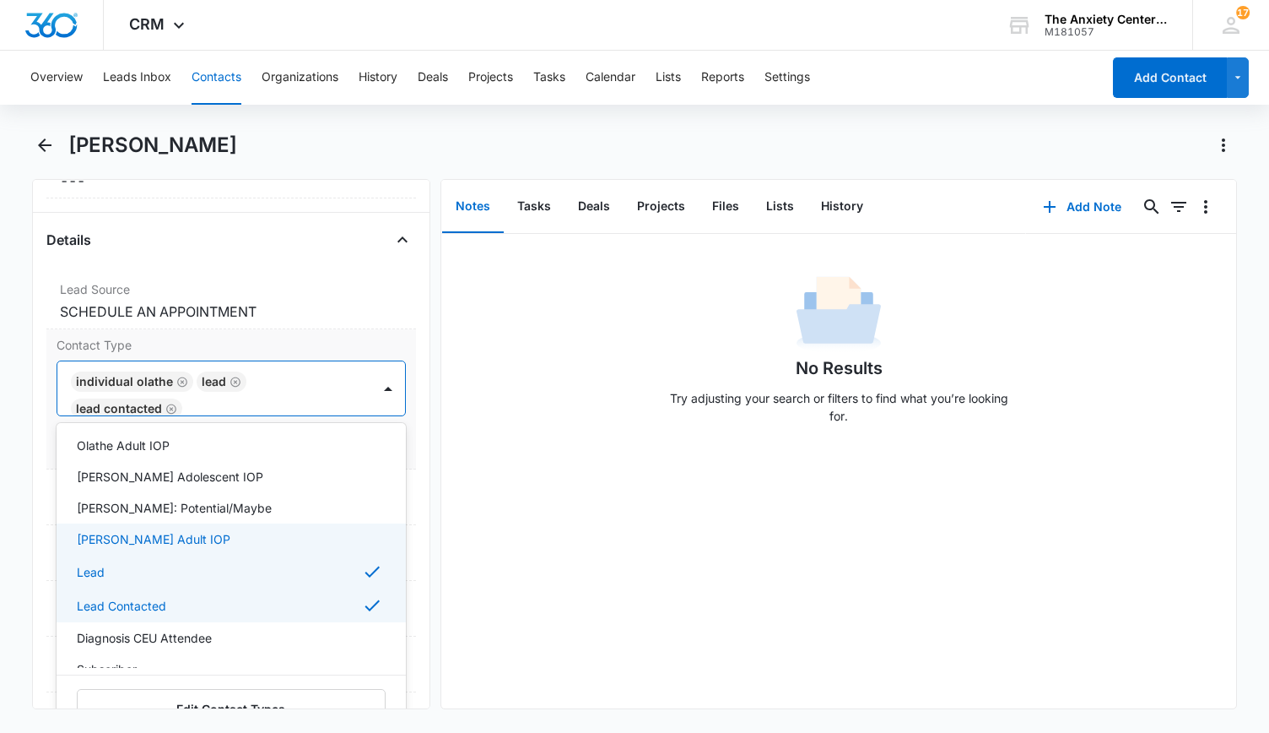
scroll to position [371, 0]
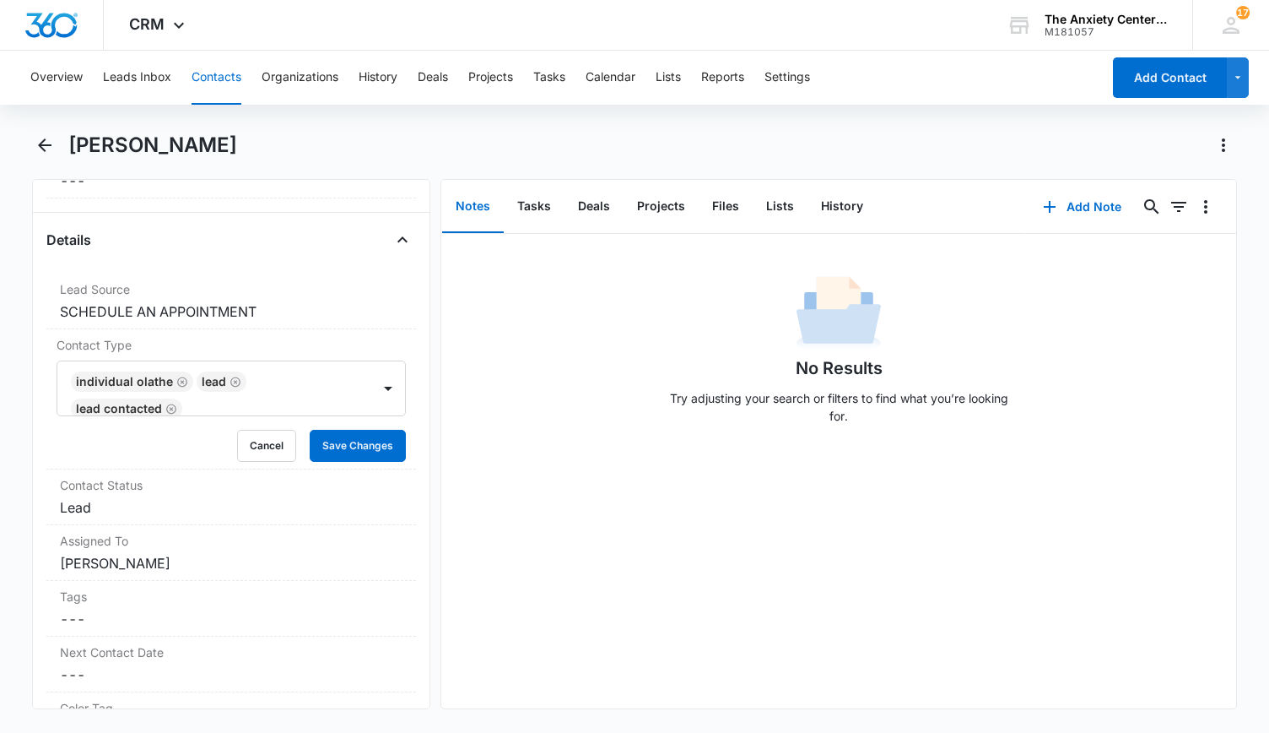
click at [472, 455] on div "No Results Try adjusting your search or filters to find what you’re looking for." at bounding box center [839, 471] width 796 height 474
click at [348, 440] on button "Save Changes" at bounding box center [358, 446] width 96 height 32
click at [1075, 208] on button "Add Note" at bounding box center [1082, 207] width 112 height 41
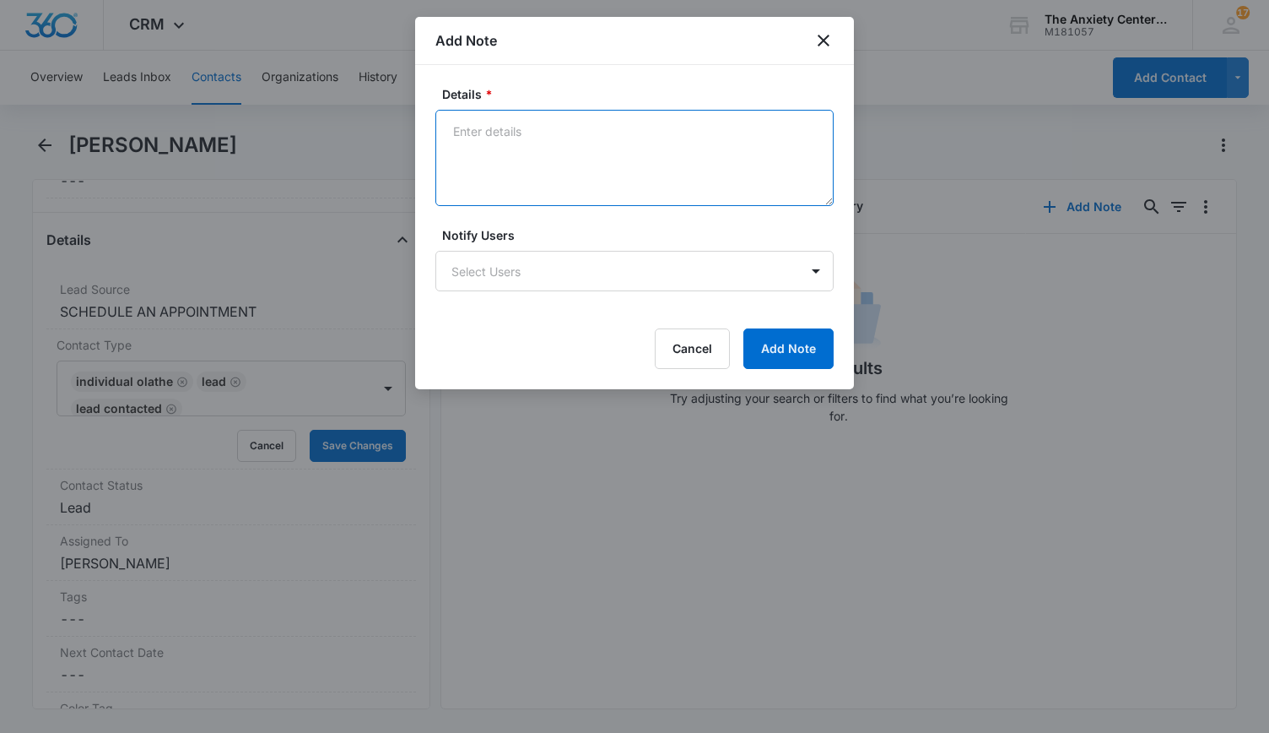
click at [518, 141] on textarea "Details *" at bounding box center [635, 158] width 398 height 96
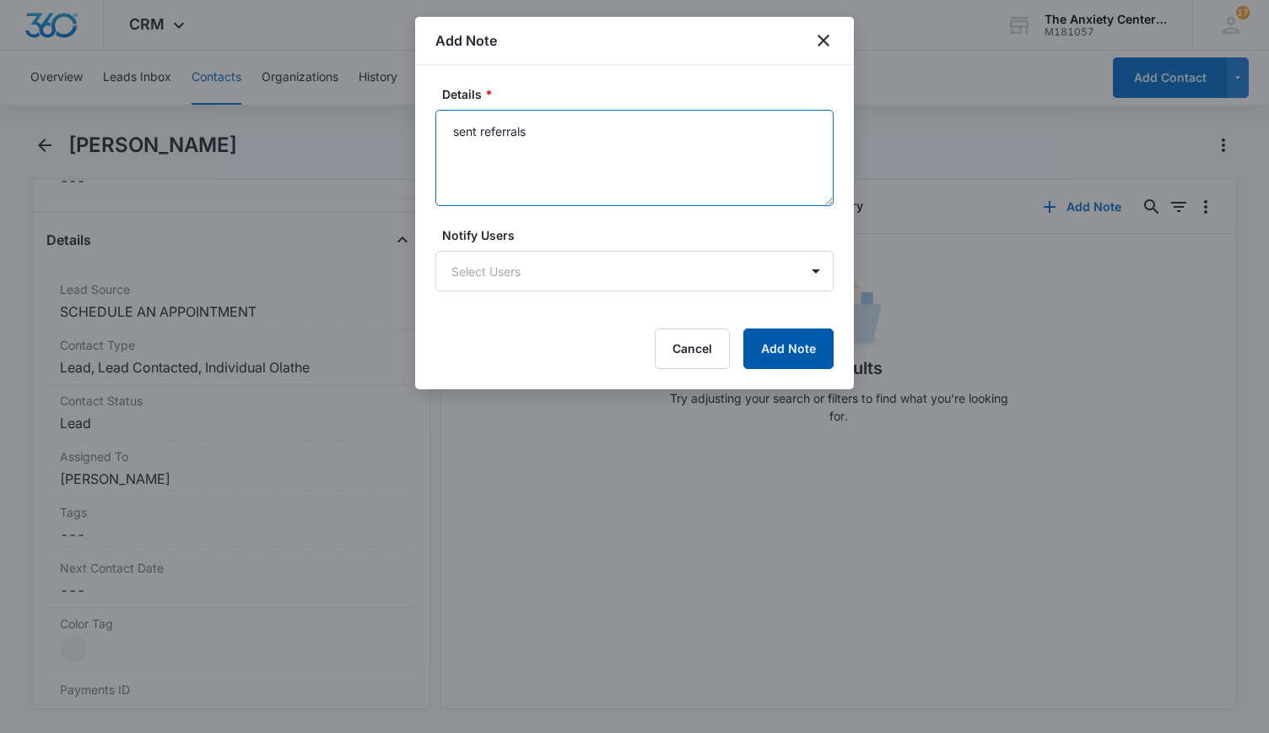
type textarea "sent referrals"
click at [771, 344] on button "Add Note" at bounding box center [789, 348] width 90 height 41
